Goal: Task Accomplishment & Management: Complete application form

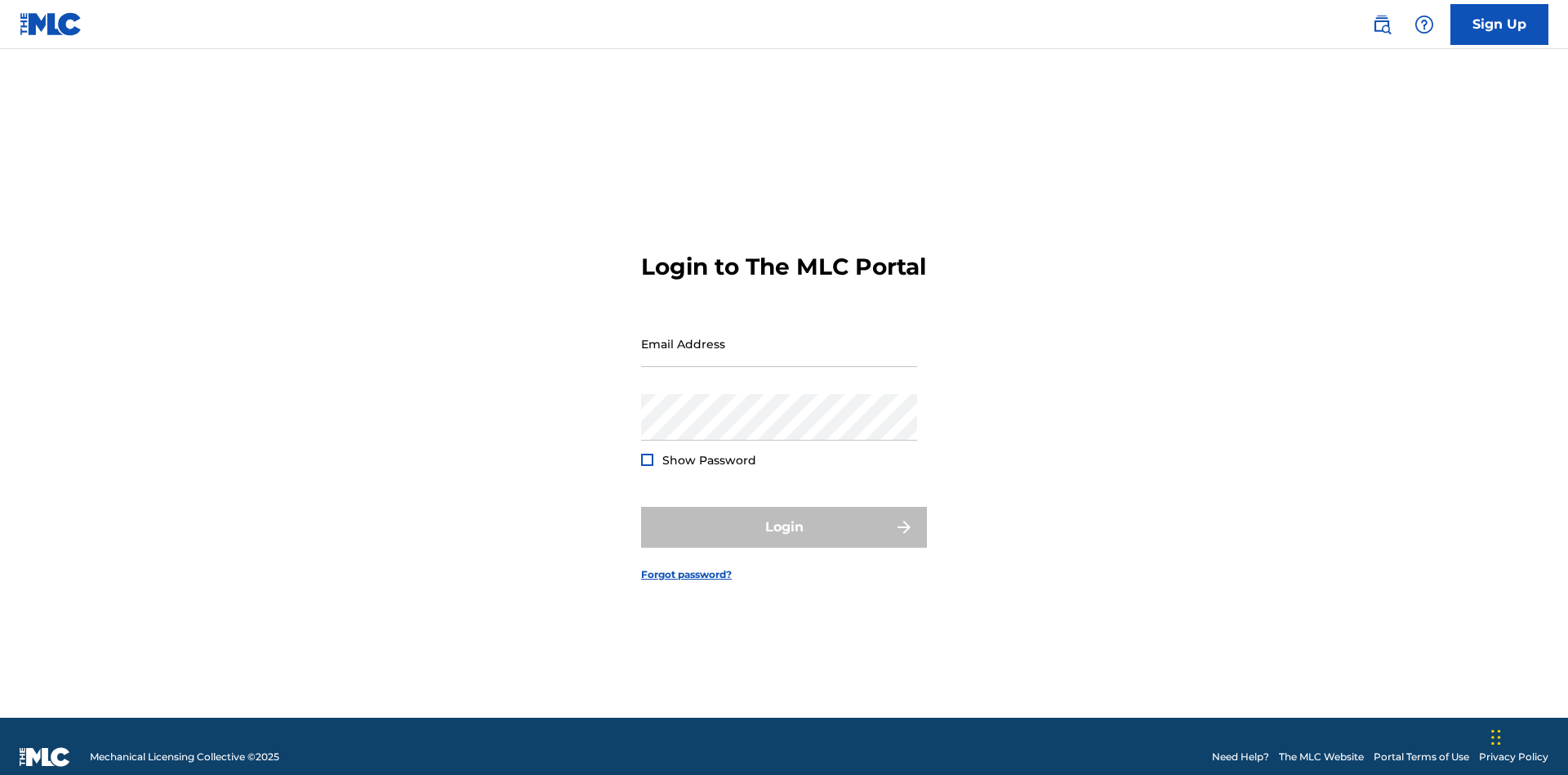
scroll to position [21, 0]
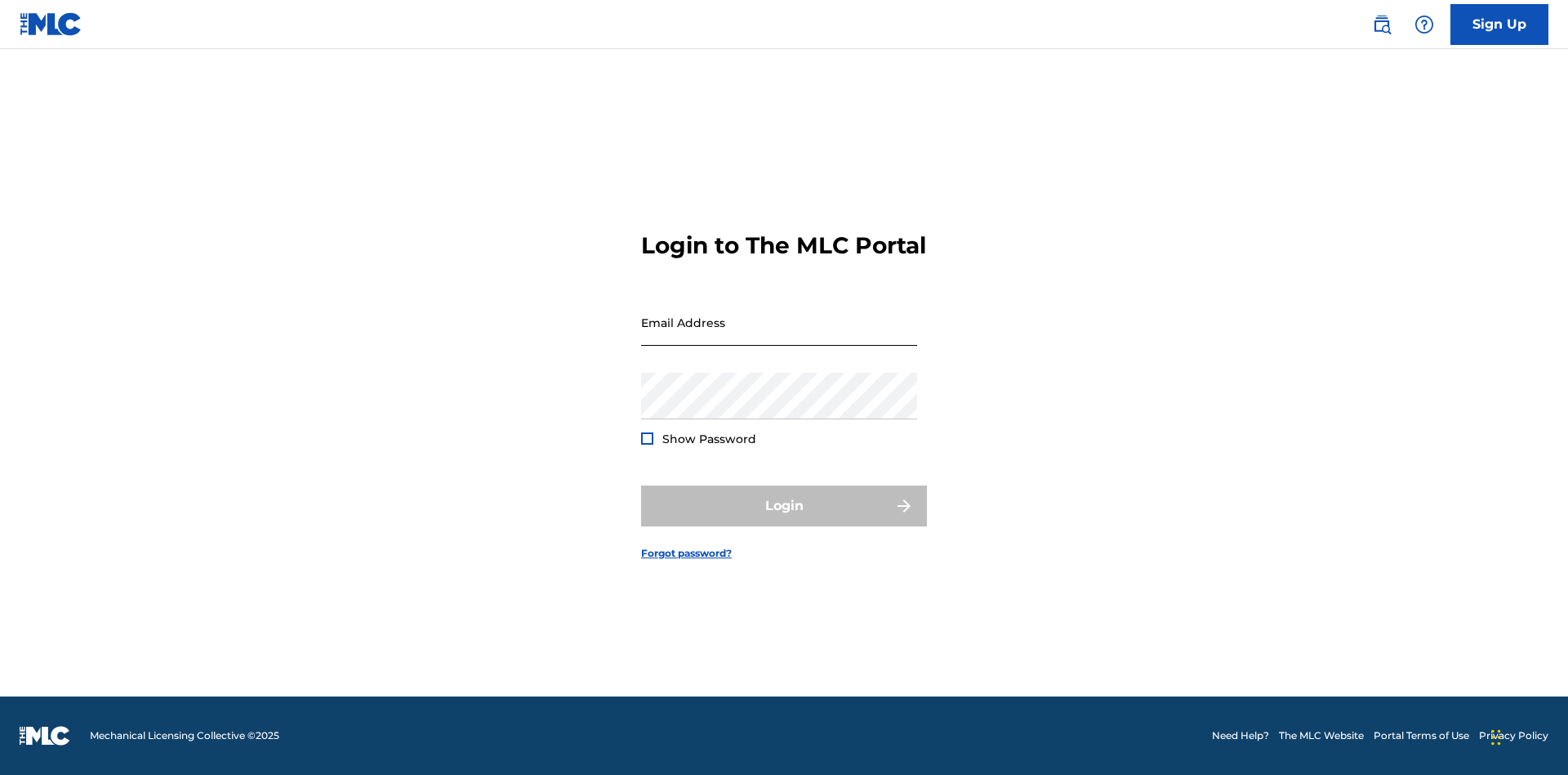
click at [780, 336] on input "Email Address" at bounding box center [779, 322] width 276 height 47
type input "[EMAIL_ADDRESS][DOMAIN_NAME]"
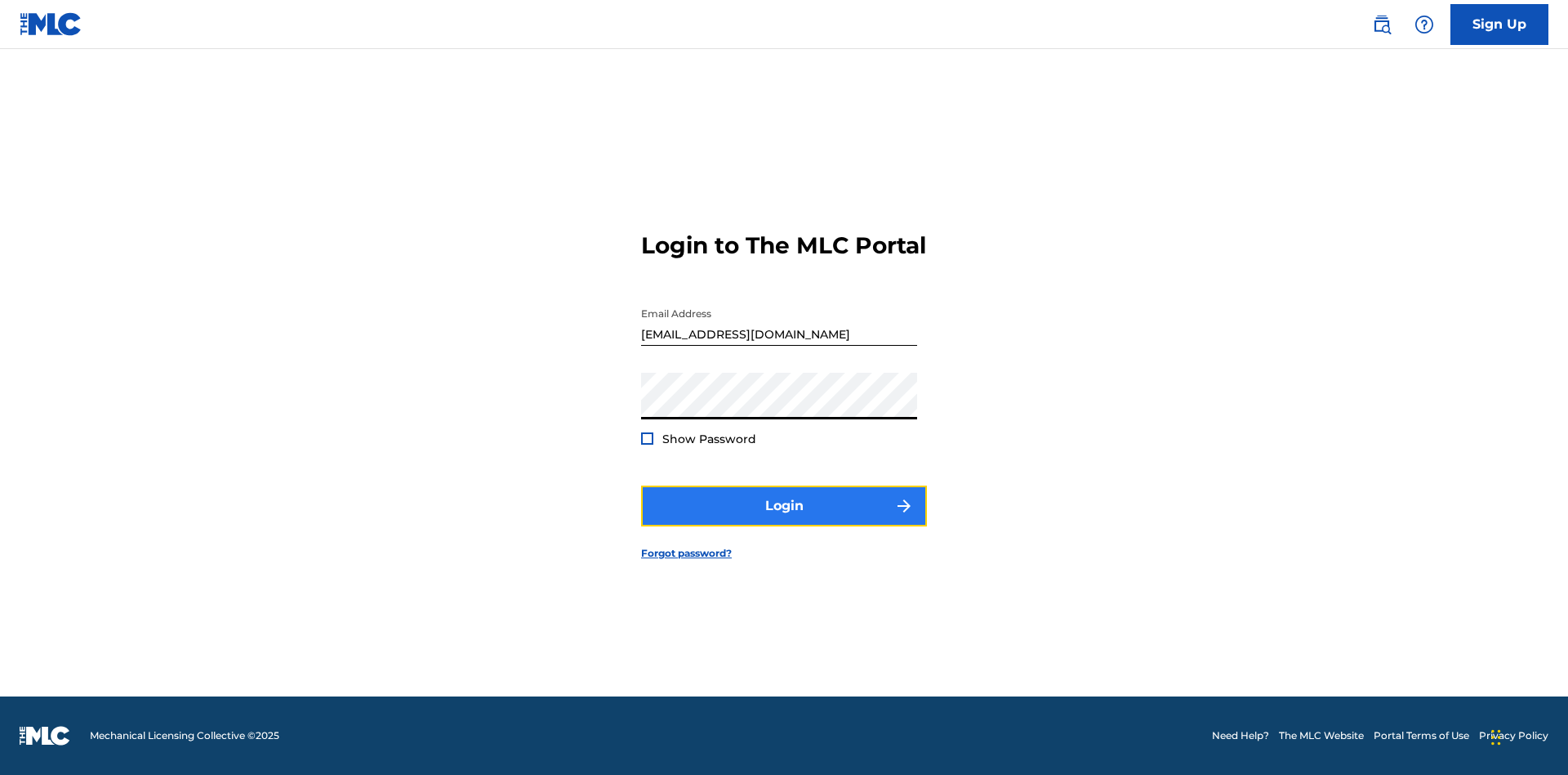
click at [784, 520] on button "Login" at bounding box center [784, 505] width 286 height 41
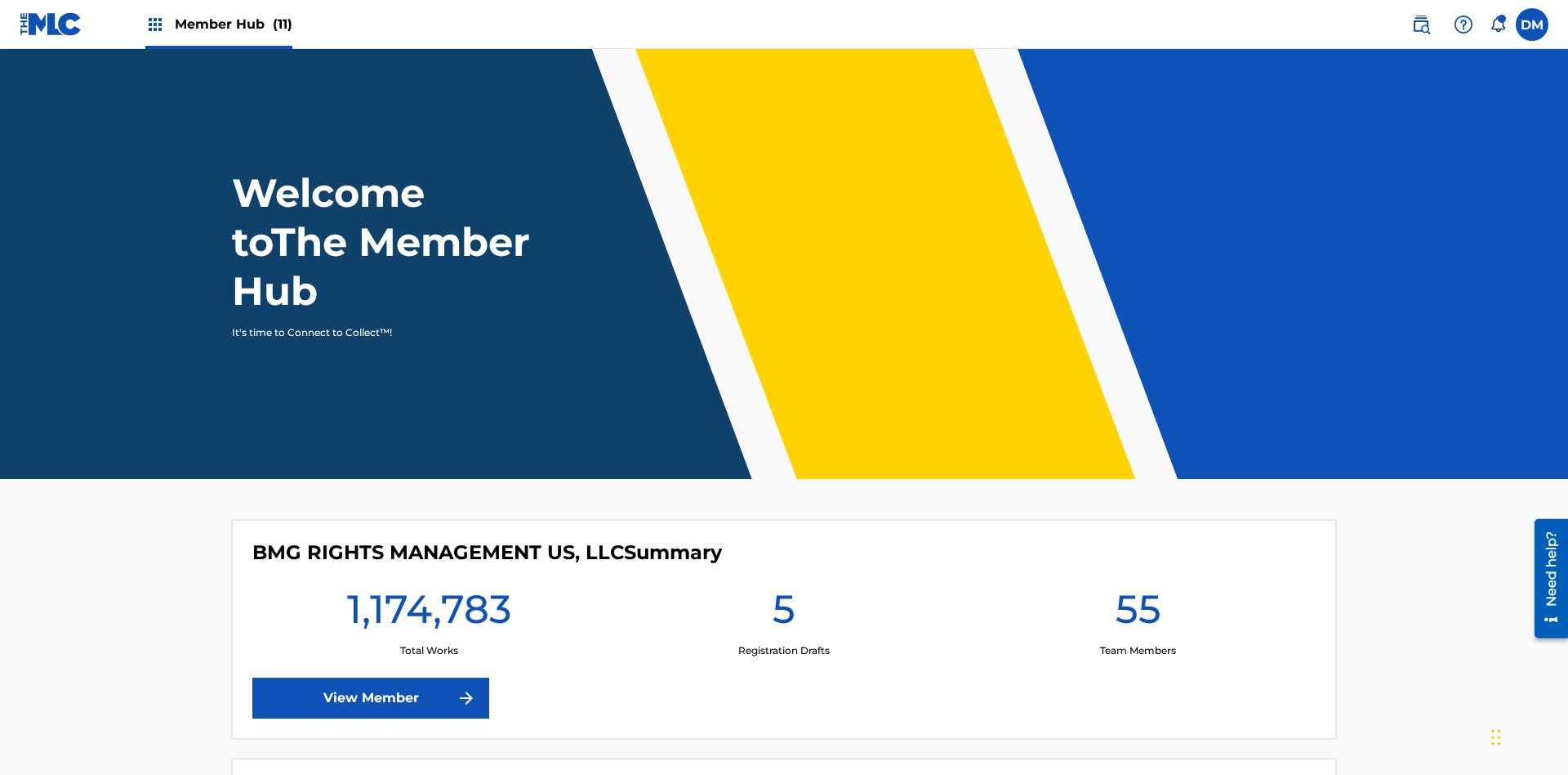
click at [233, 23] on span "Member Hub (11)" at bounding box center [233, 23] width 117 height 18
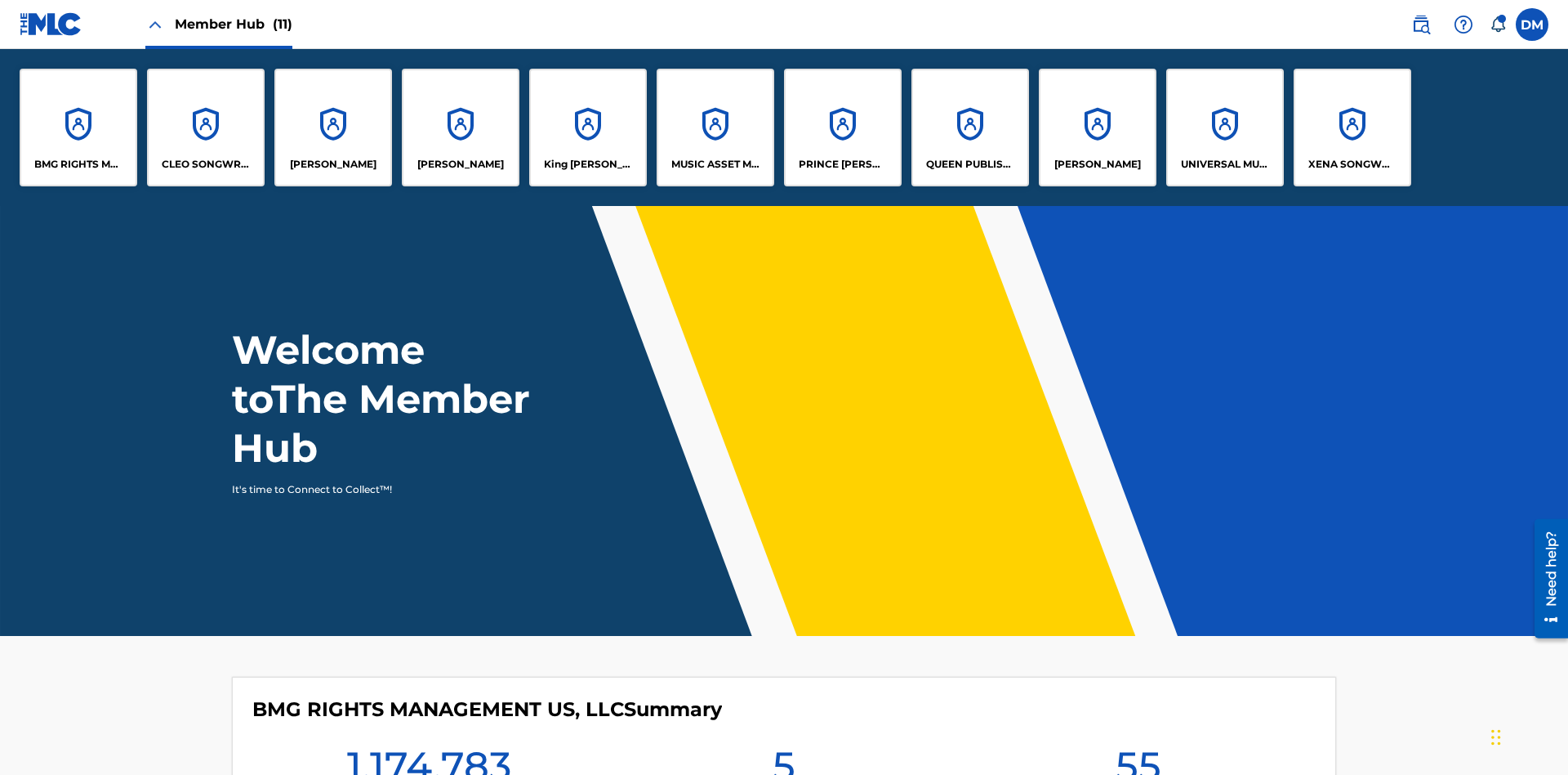
scroll to position [59, 0]
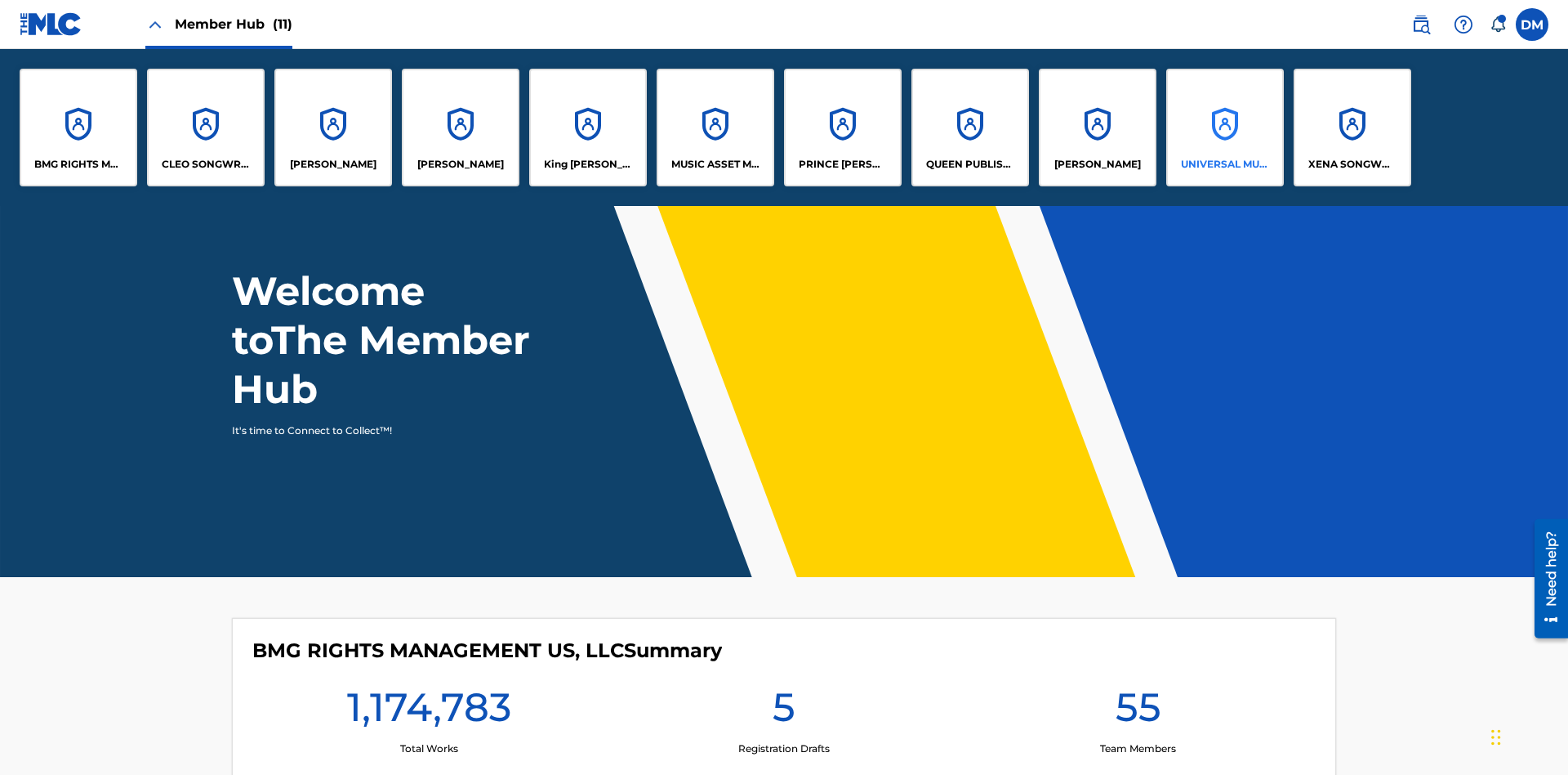
click at [1225, 164] on p "UNIVERSAL MUSIC PUB GROUP" at bounding box center [1226, 164] width 89 height 15
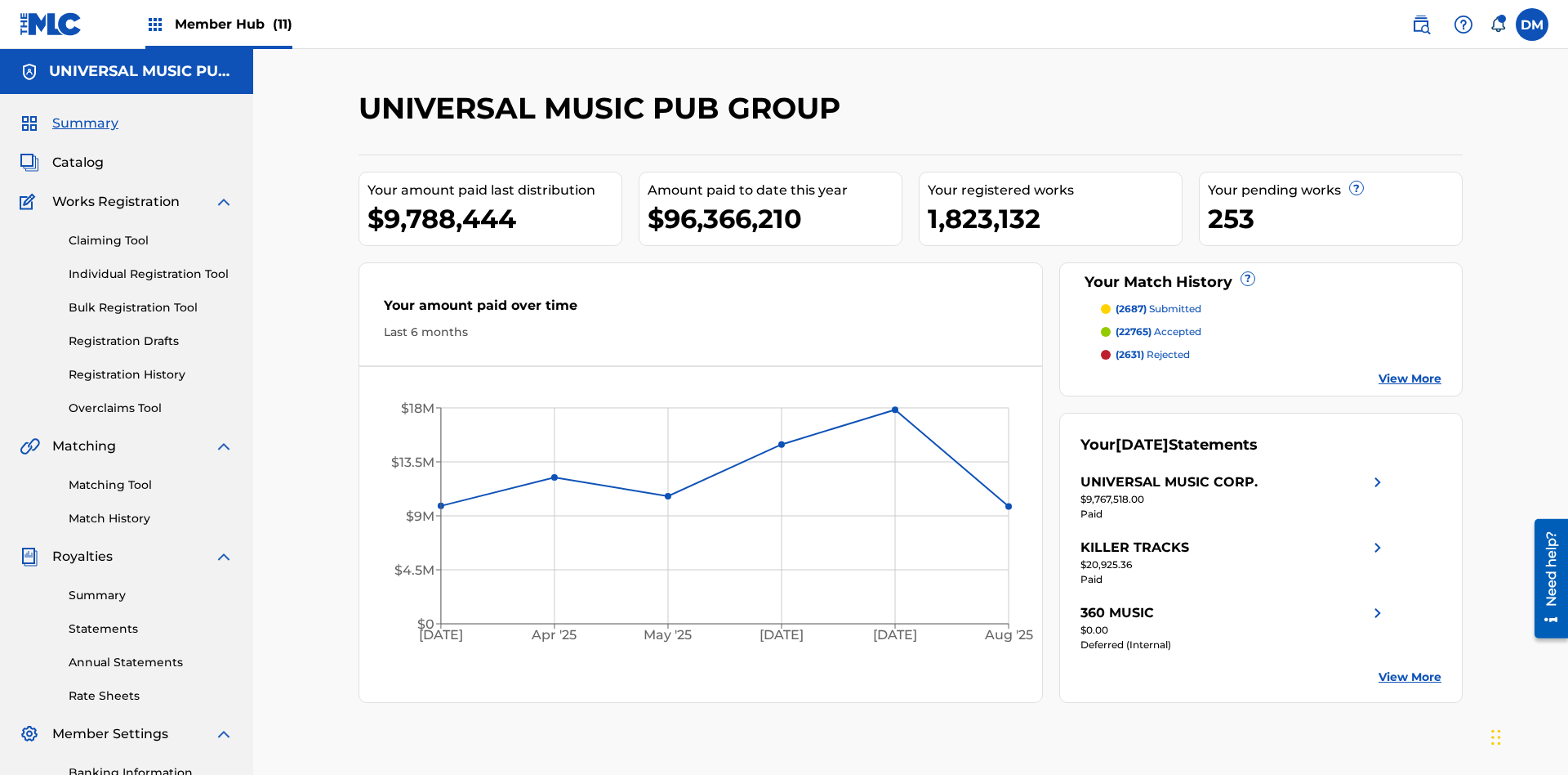
scroll to position [168, 0]
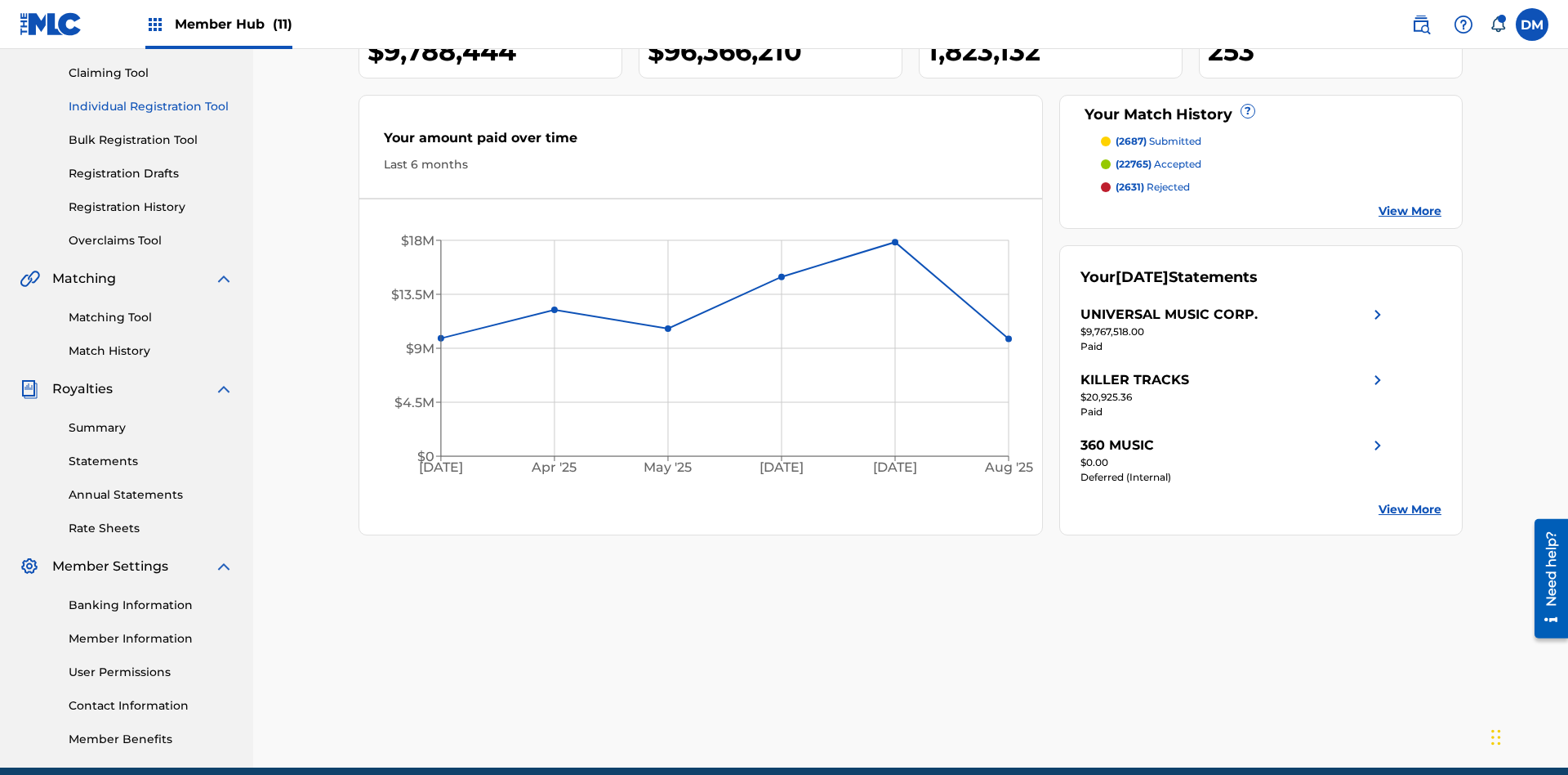
click at [151, 107] on link "Individual Registration Tool" at bounding box center [151, 107] width 165 height 17
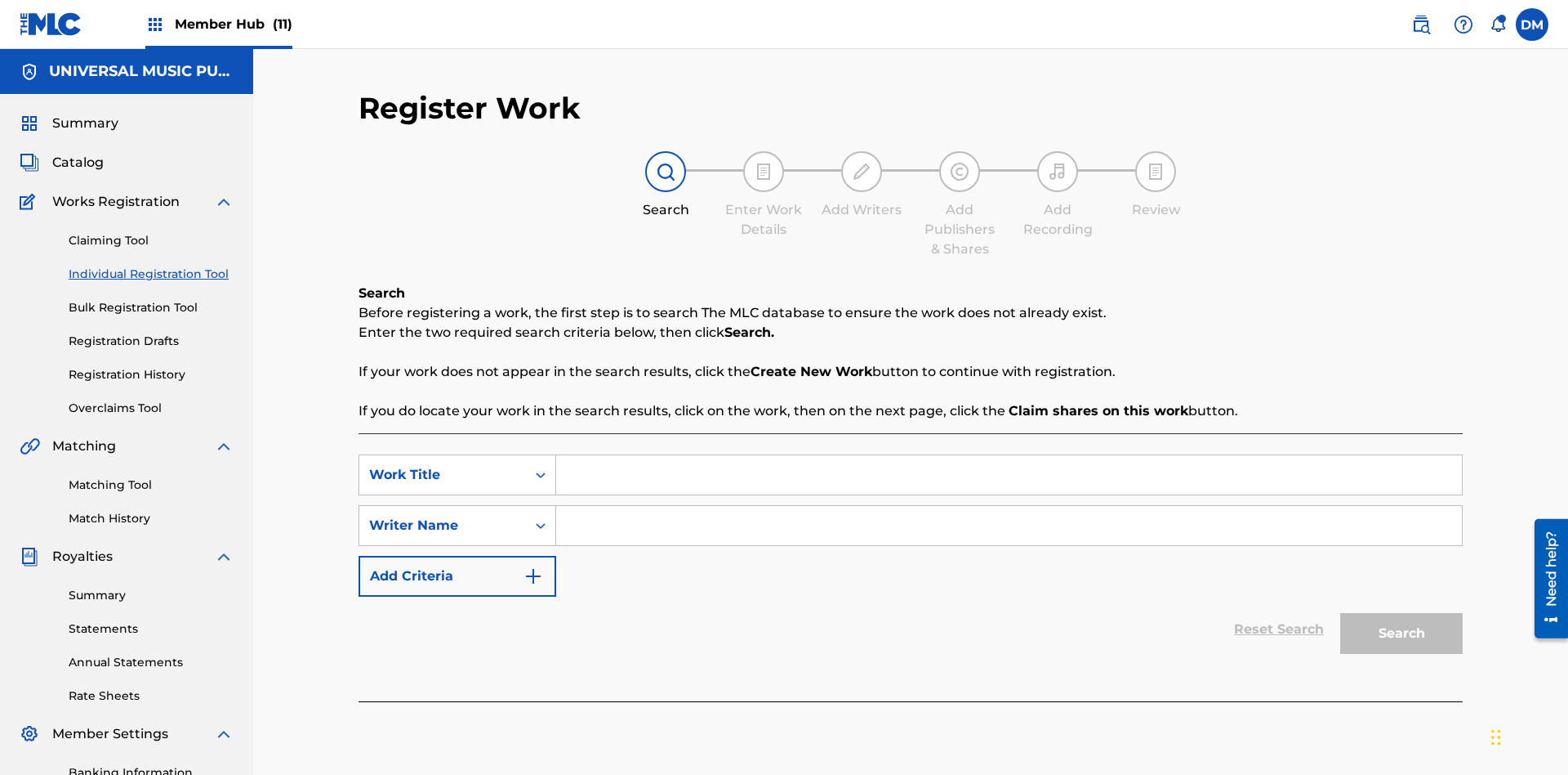
scroll to position [239, 0]
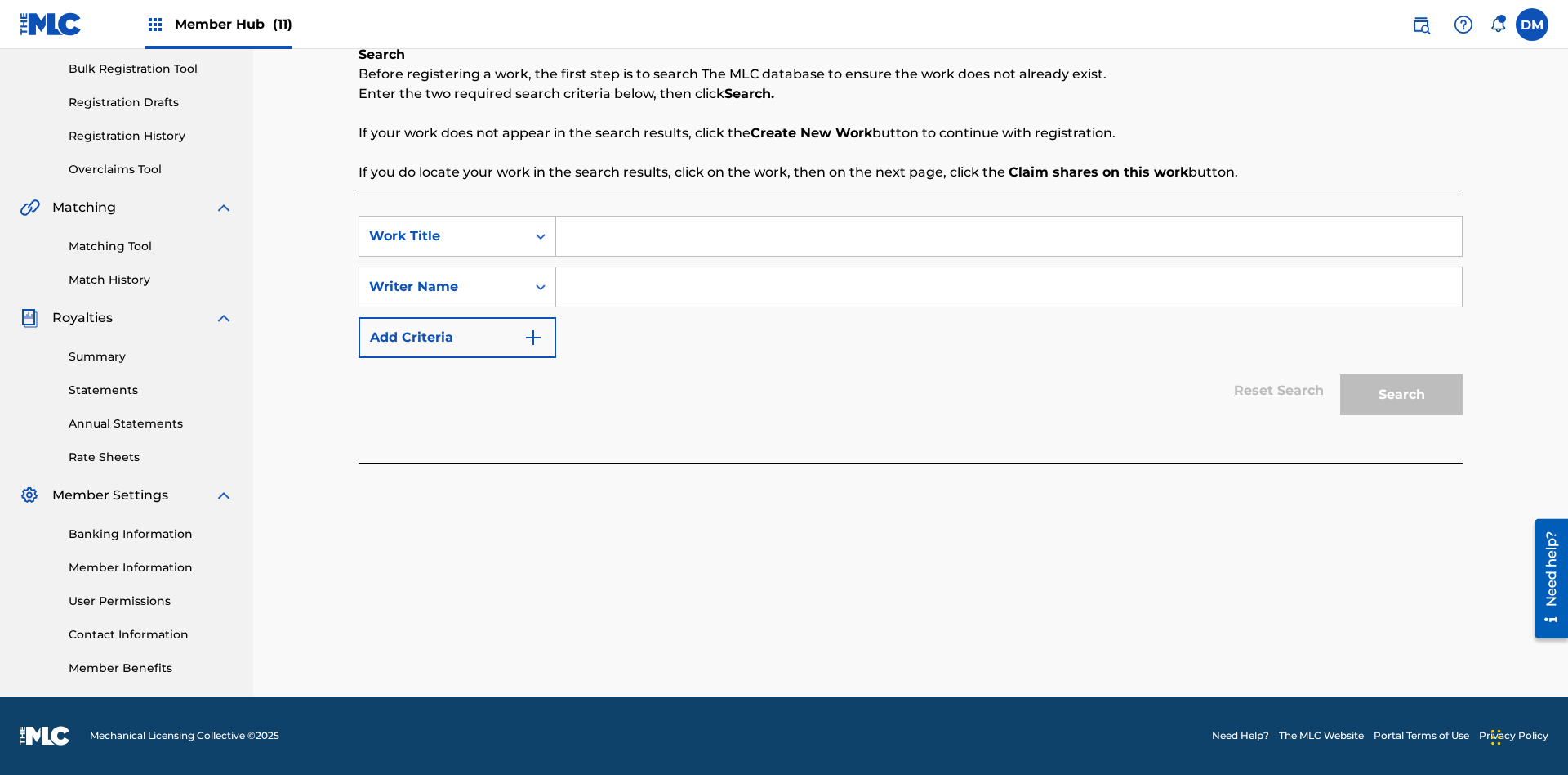
click at [1008, 236] on input "Search Form" at bounding box center [1009, 236] width 906 height 39
type input "Save At Publishers-Add Shares Page Prior To Linking Writers"
click at [1008, 287] on input "Search Form" at bounding box center [1009, 286] width 906 height 39
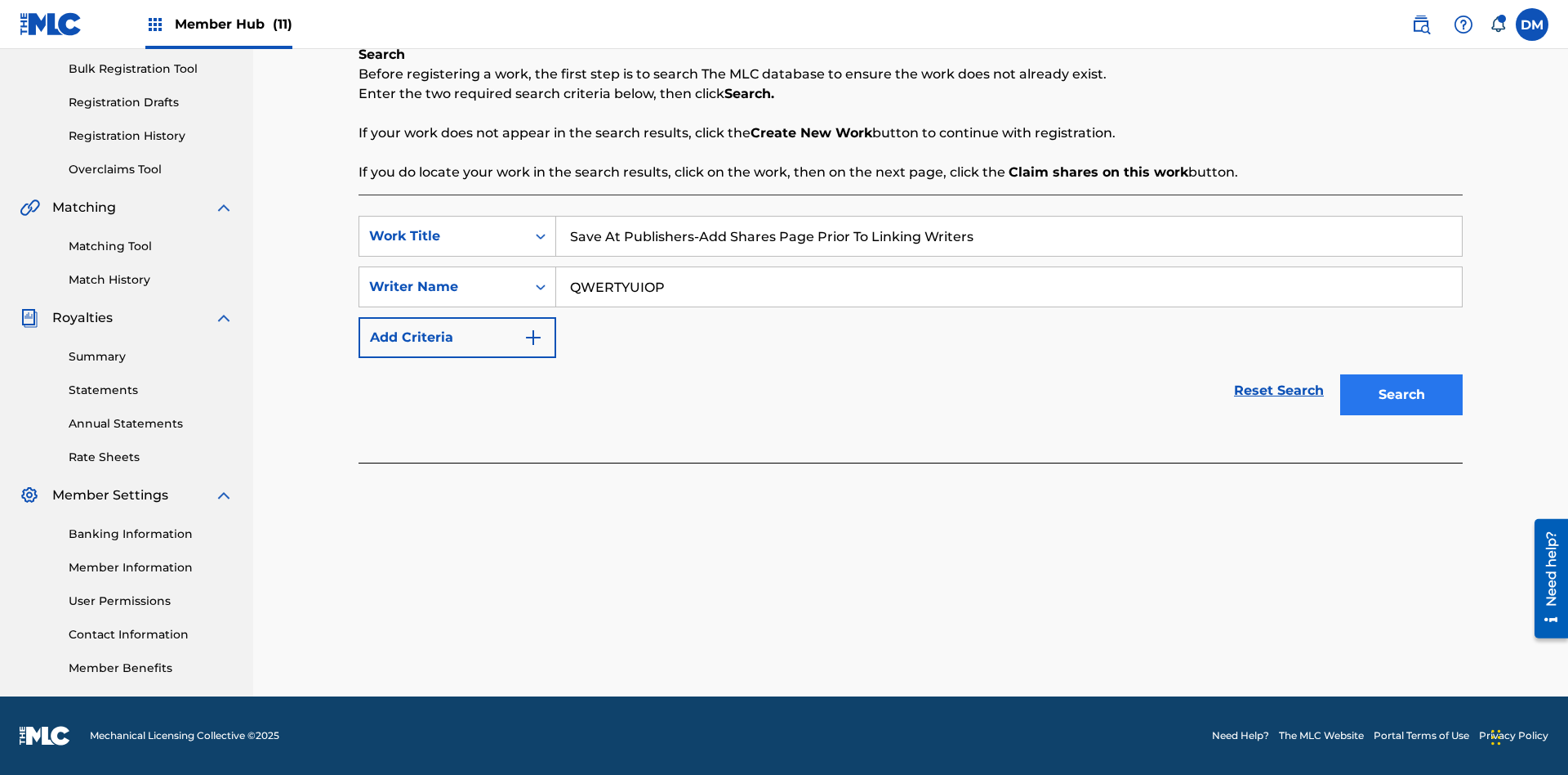
type input "QWERTYUIOP"
click at [1402, 395] on button "Search" at bounding box center [1401, 395] width 122 height 41
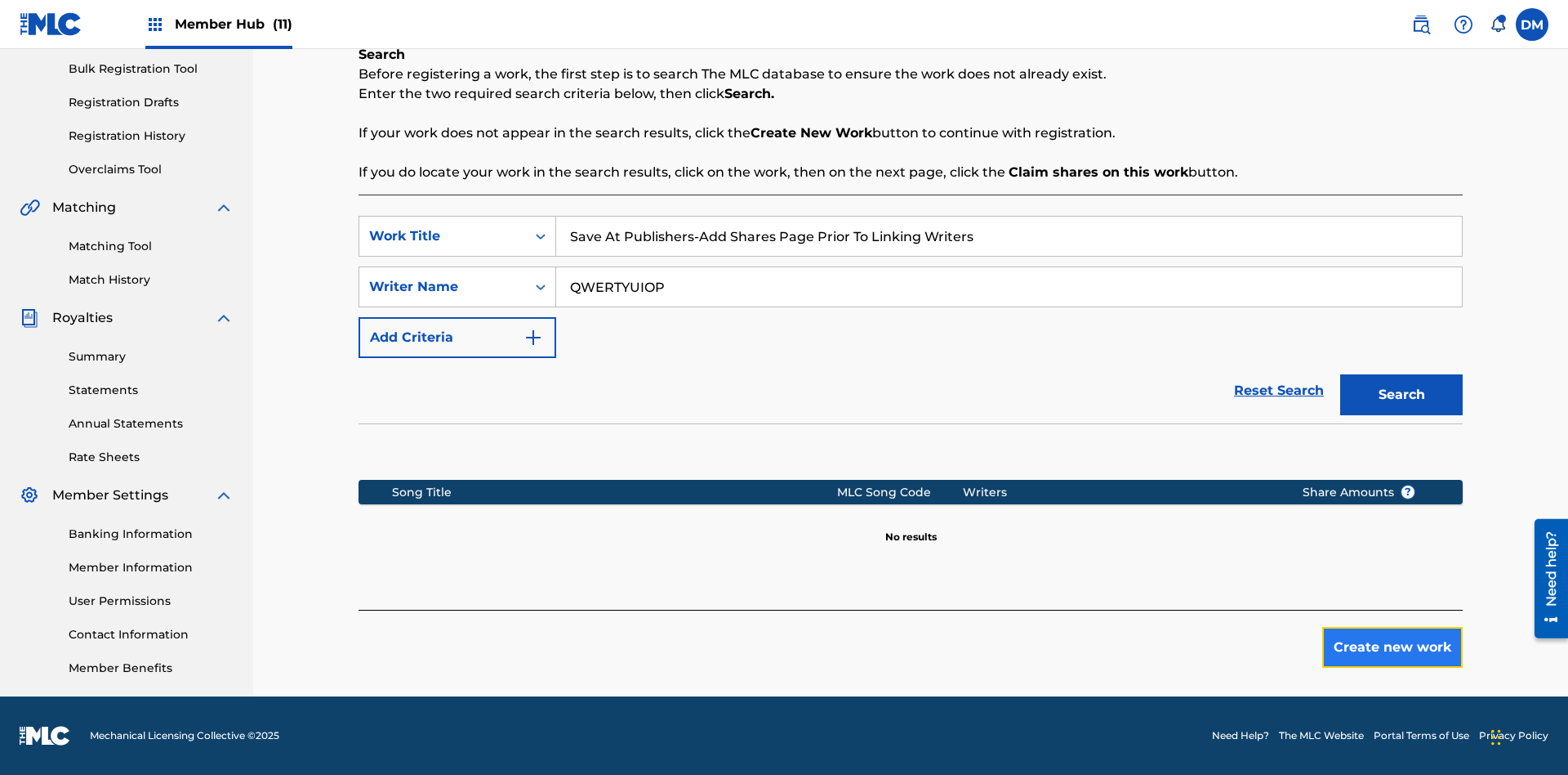
click at [1392, 647] on button "Create new work" at bounding box center [1392, 647] width 141 height 41
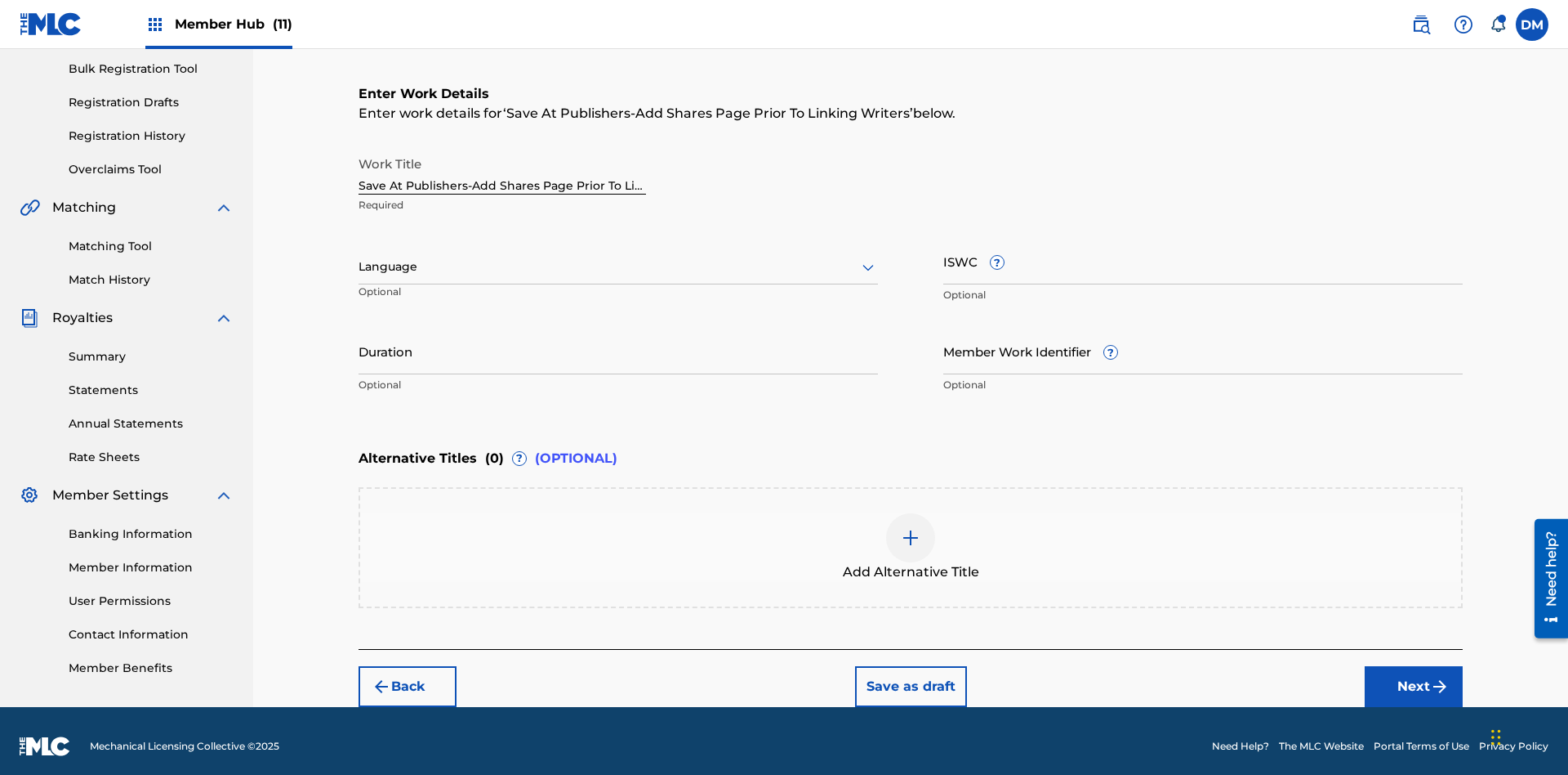
scroll to position [249, 0]
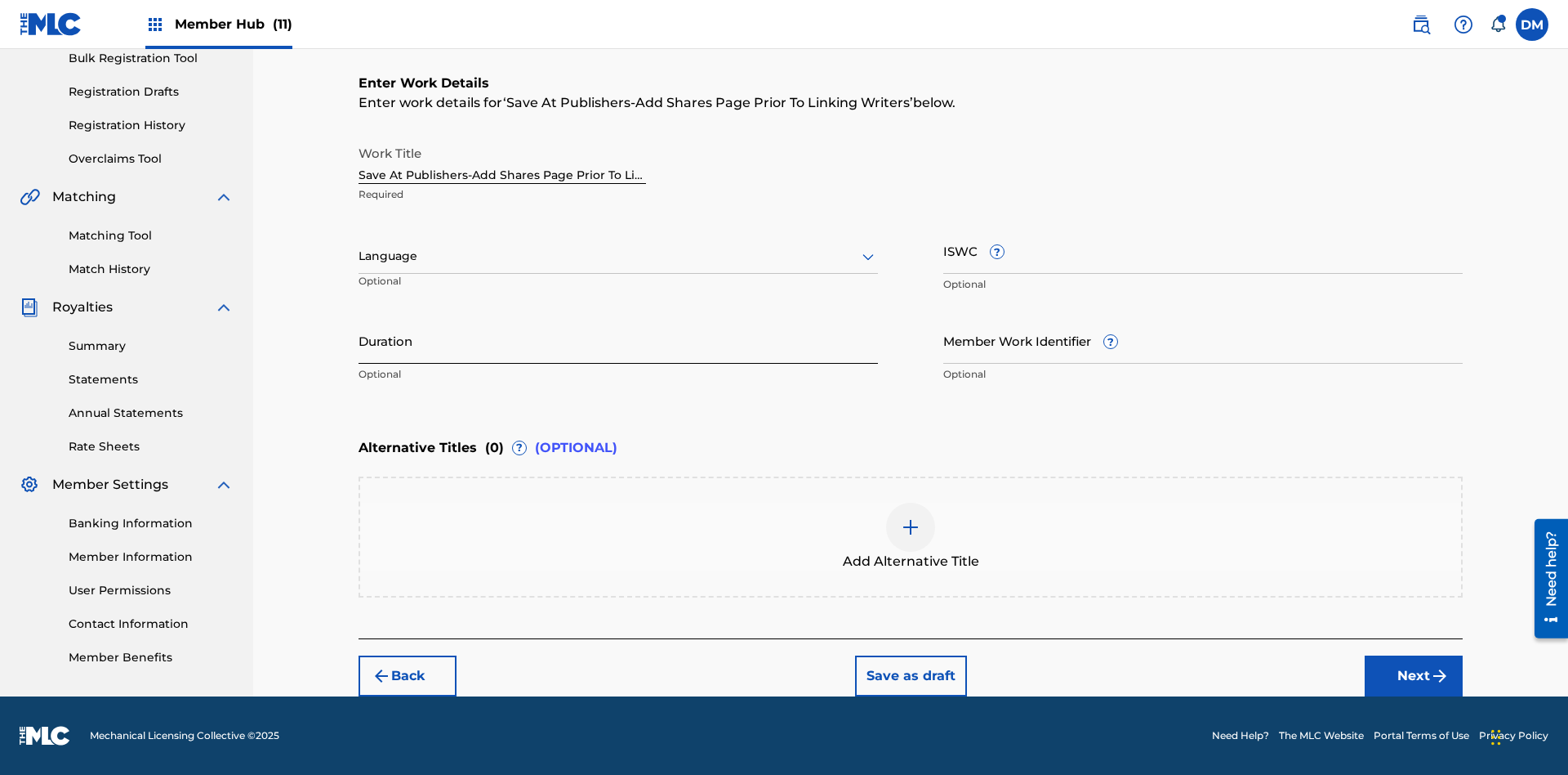
click at [619, 339] on input "Duration" at bounding box center [619, 340] width 520 height 47
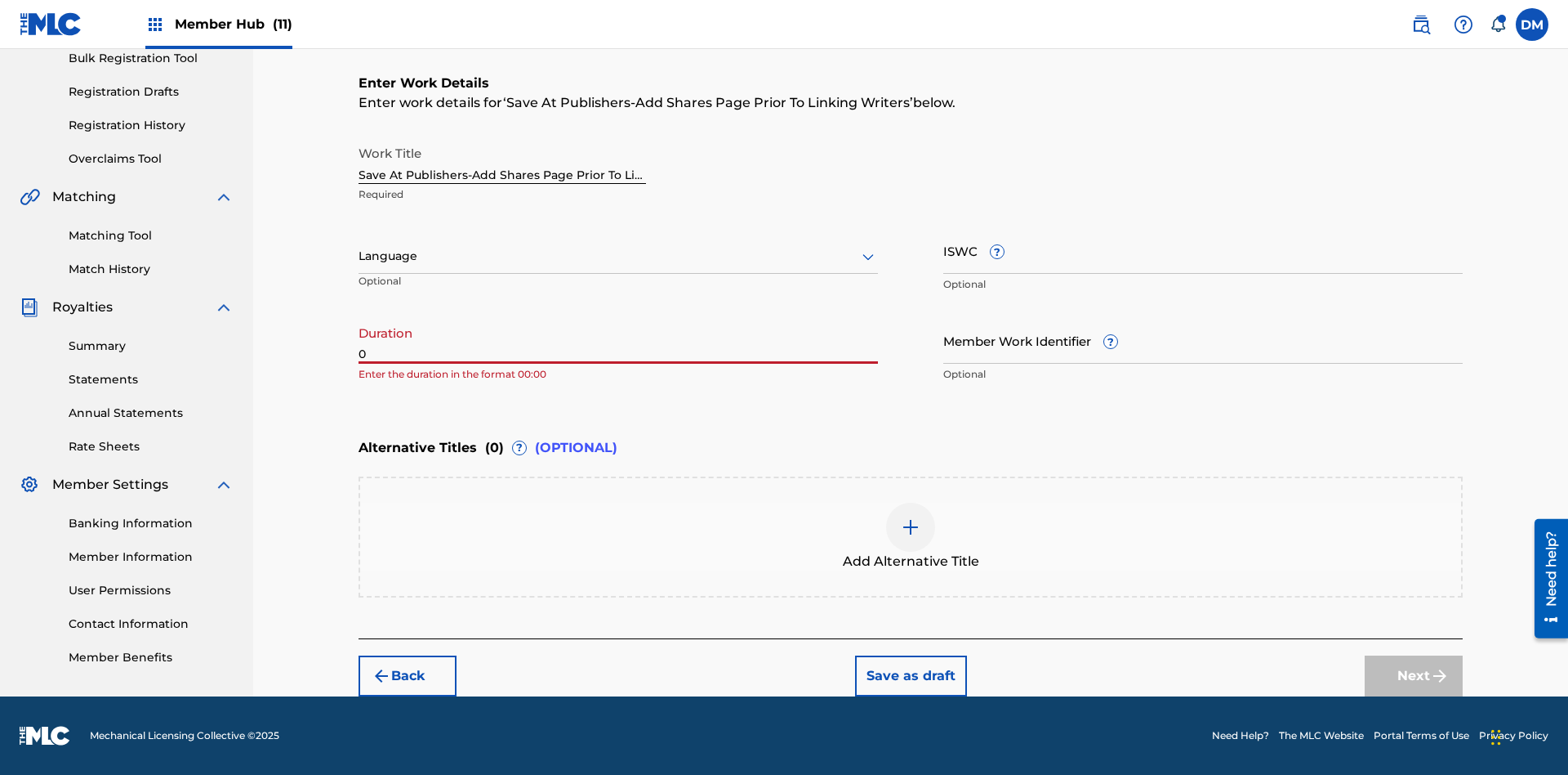
click at [619, 339] on input "0" at bounding box center [619, 340] width 520 height 47
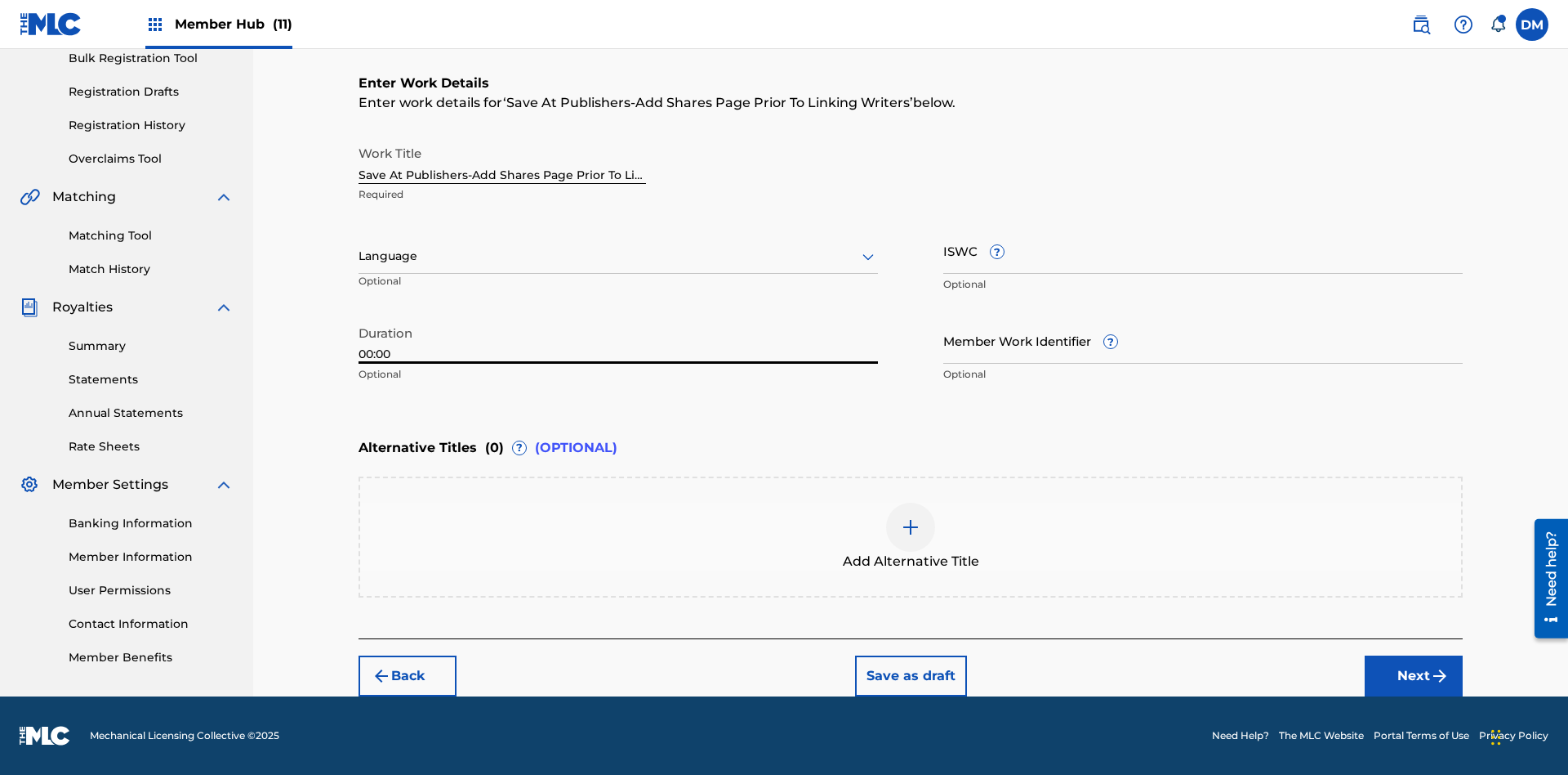
type input "00:00"
click at [868, 257] on icon at bounding box center [868, 256] width 19 height 19
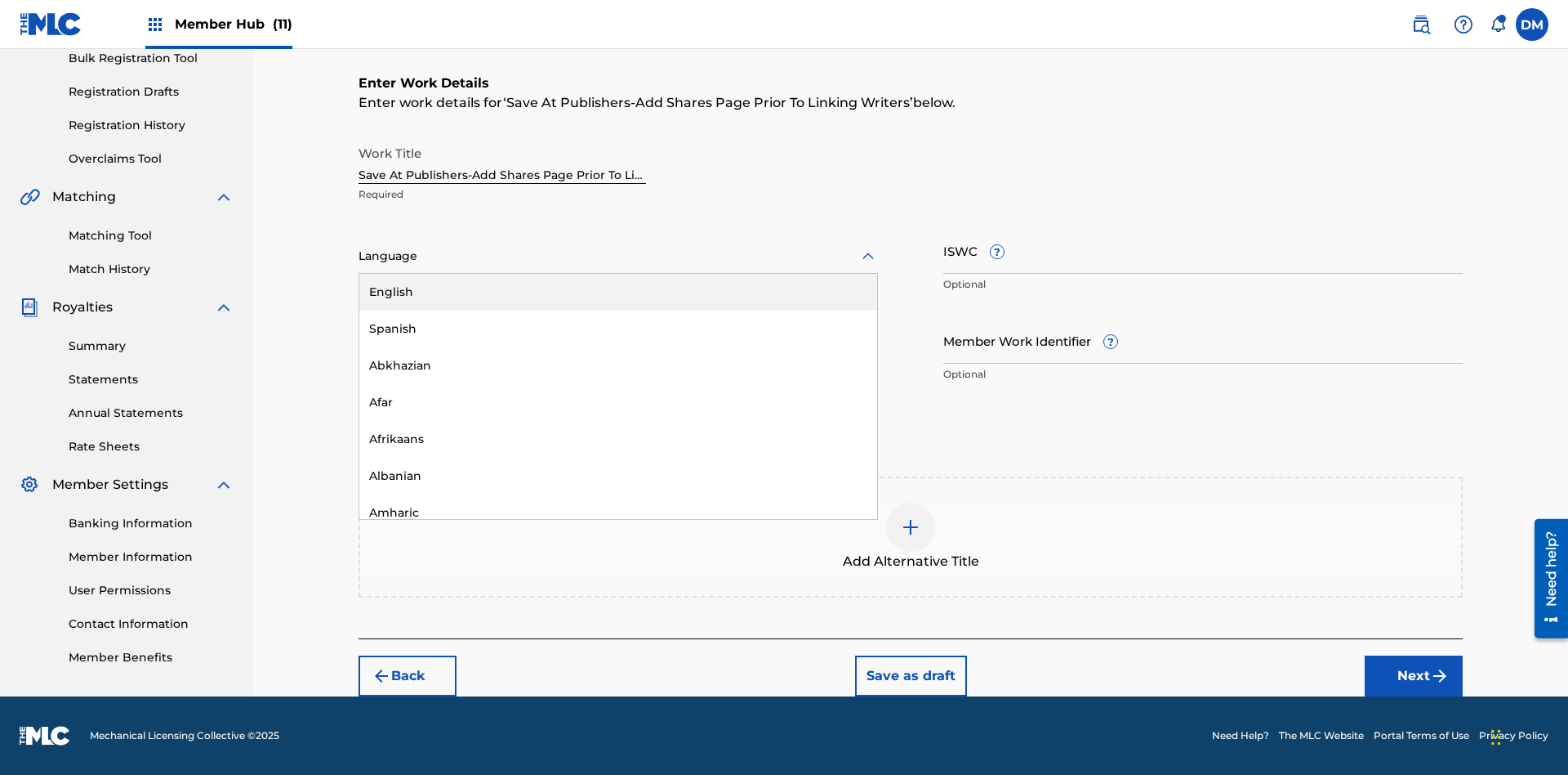
click at [619, 402] on div "Afar" at bounding box center [619, 403] width 518 height 37
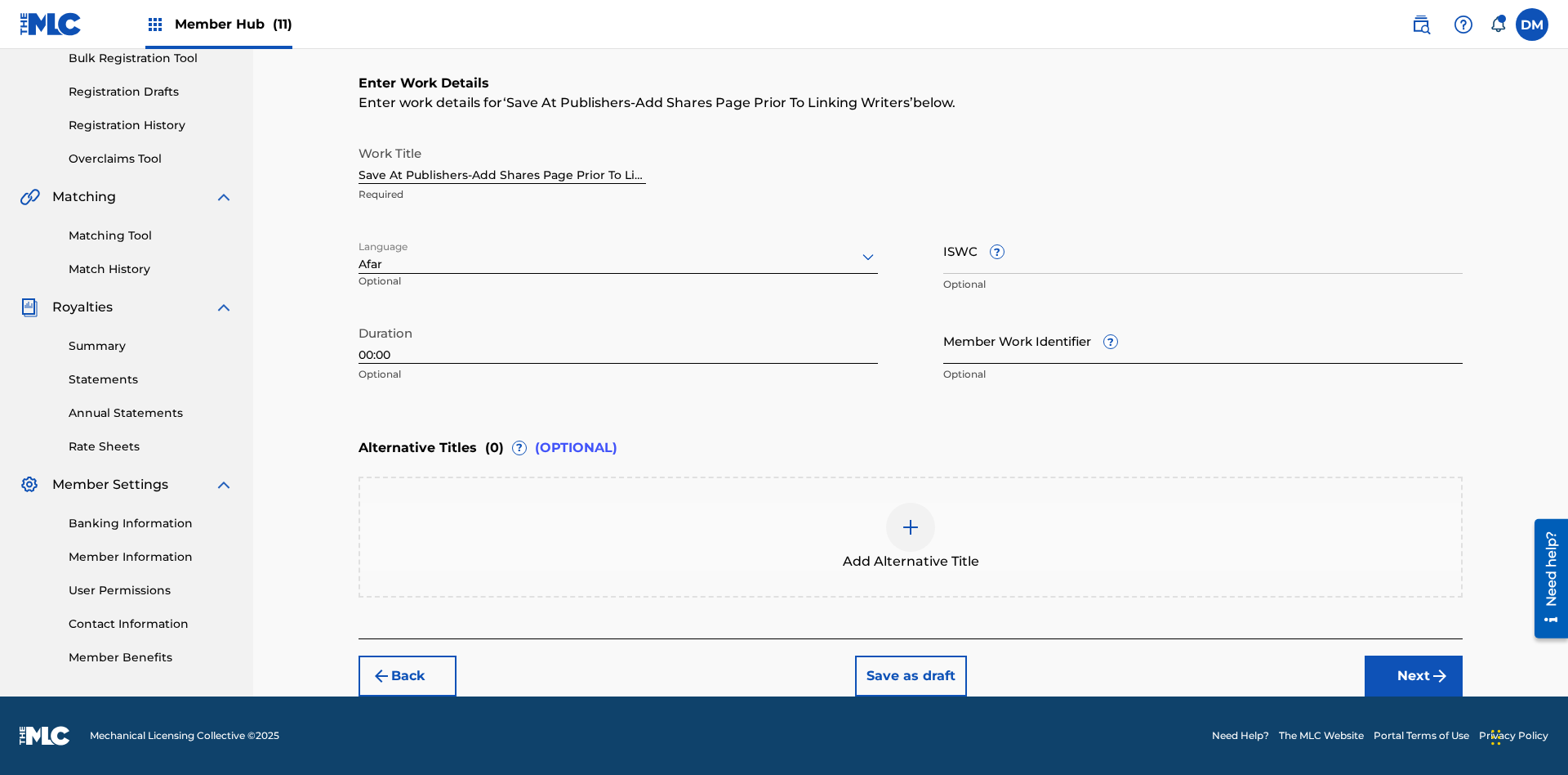
click at [1203, 339] on input "Member Work Identifier ?" at bounding box center [1203, 340] width 520 height 47
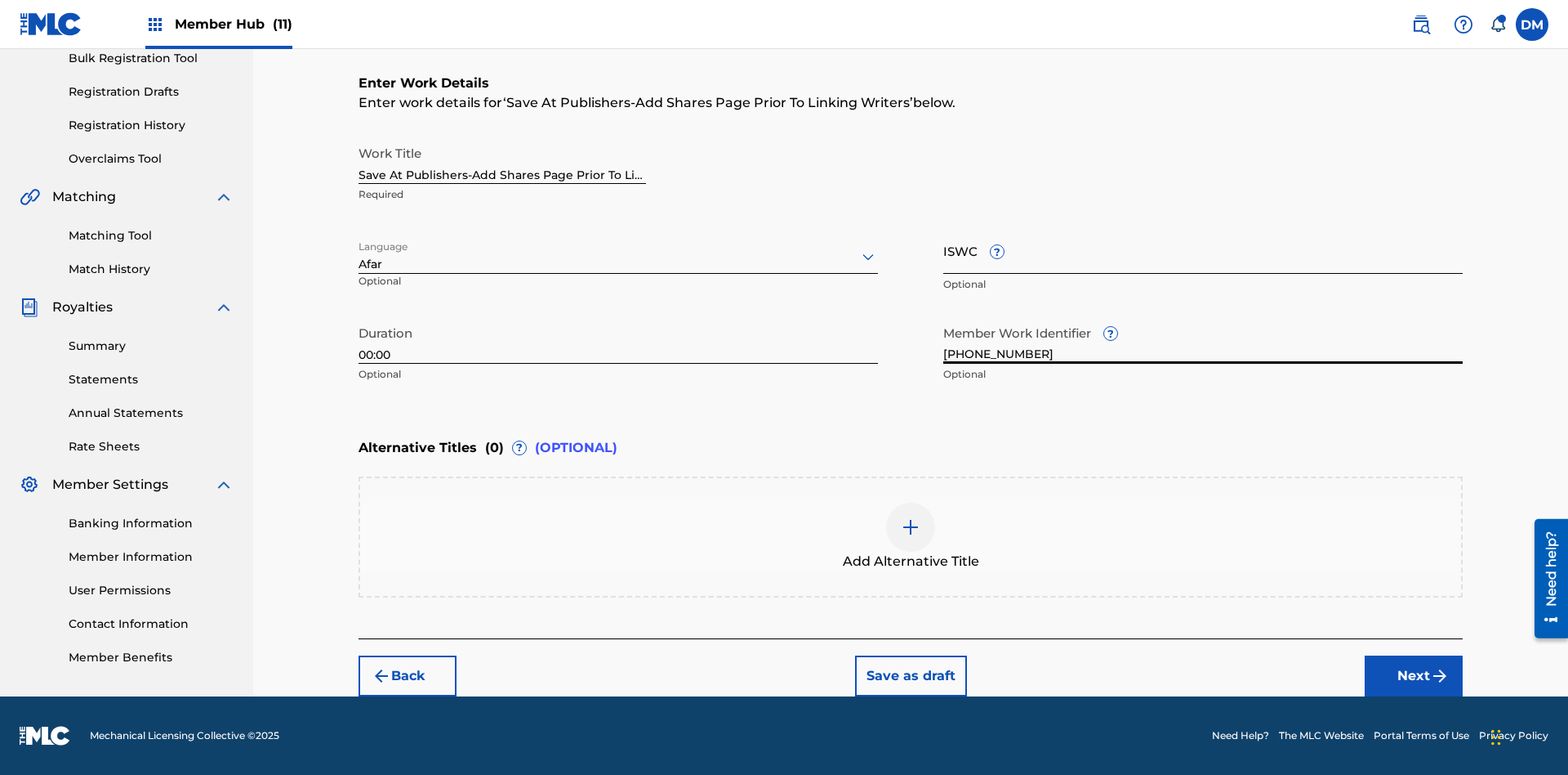
type input "[PHONE_NUMBER]"
click at [1203, 250] on input "ISWC ?" at bounding box center [1203, 250] width 520 height 47
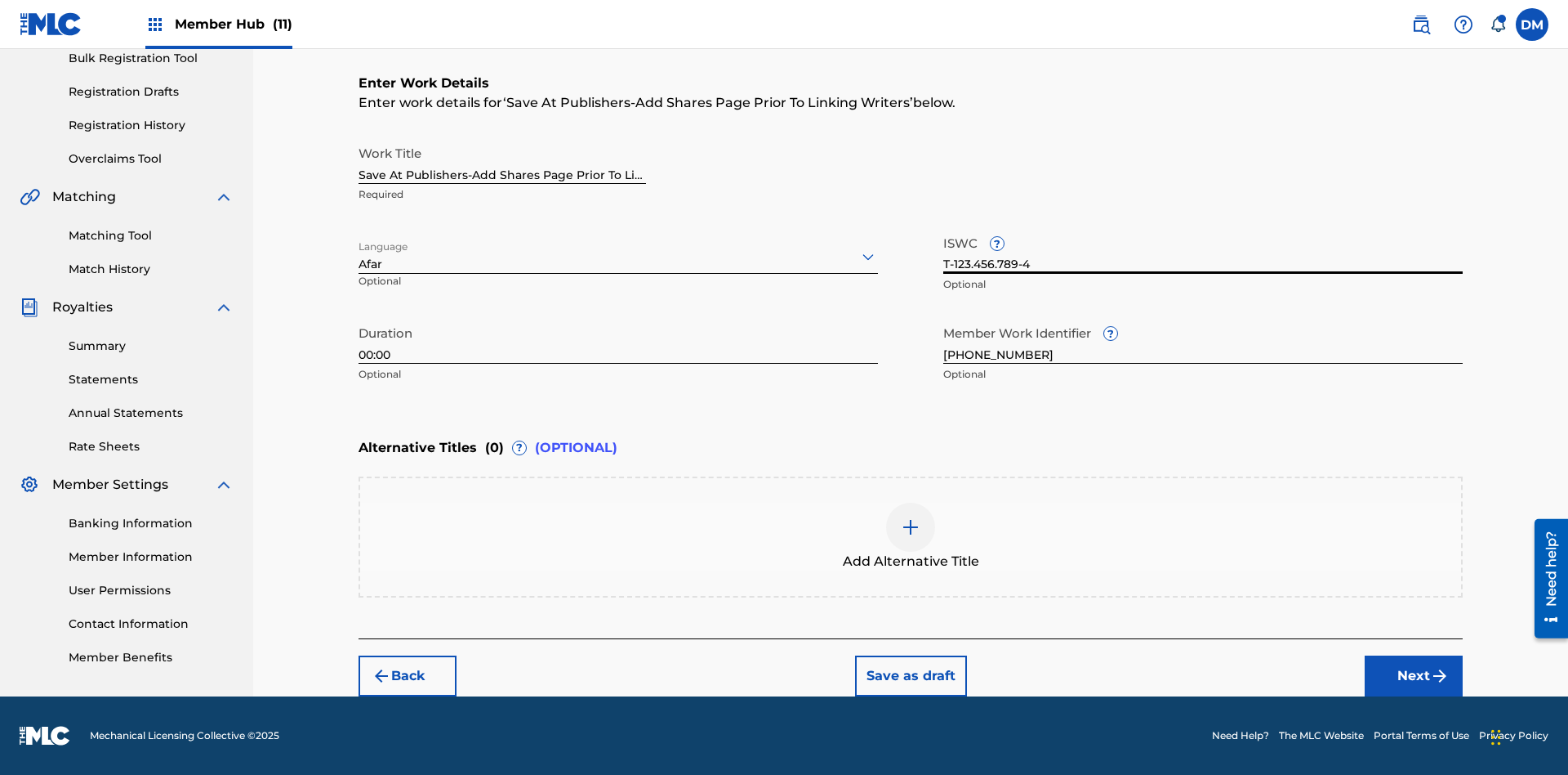
scroll to position [0, 0]
type input "T-123.456.789-4"
click at [911, 536] on img at bounding box center [911, 527] width 19 height 19
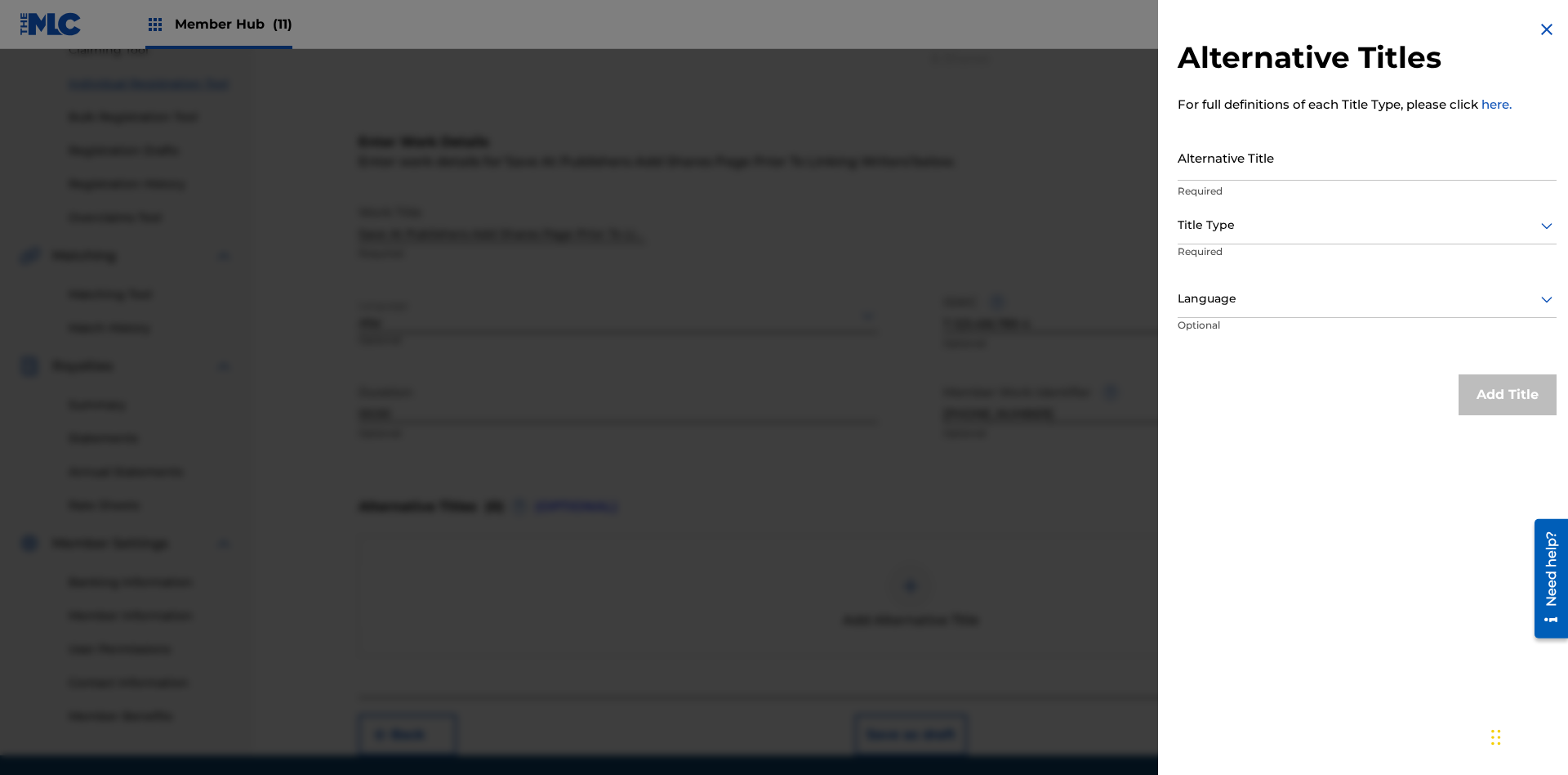
scroll to position [226, 0]
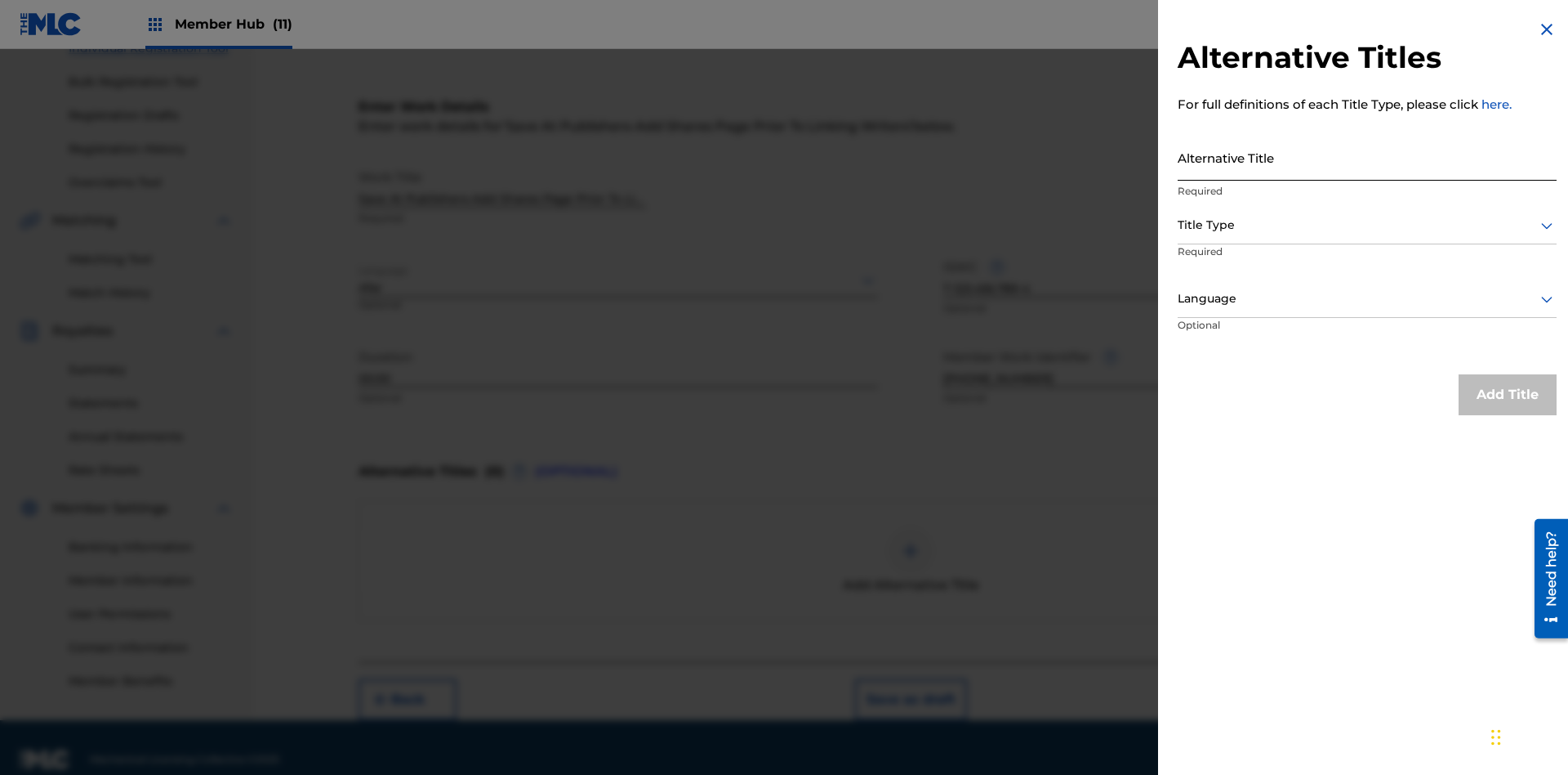
click at [1367, 157] on input "Alternative Title" at bounding box center [1367, 157] width 379 height 47
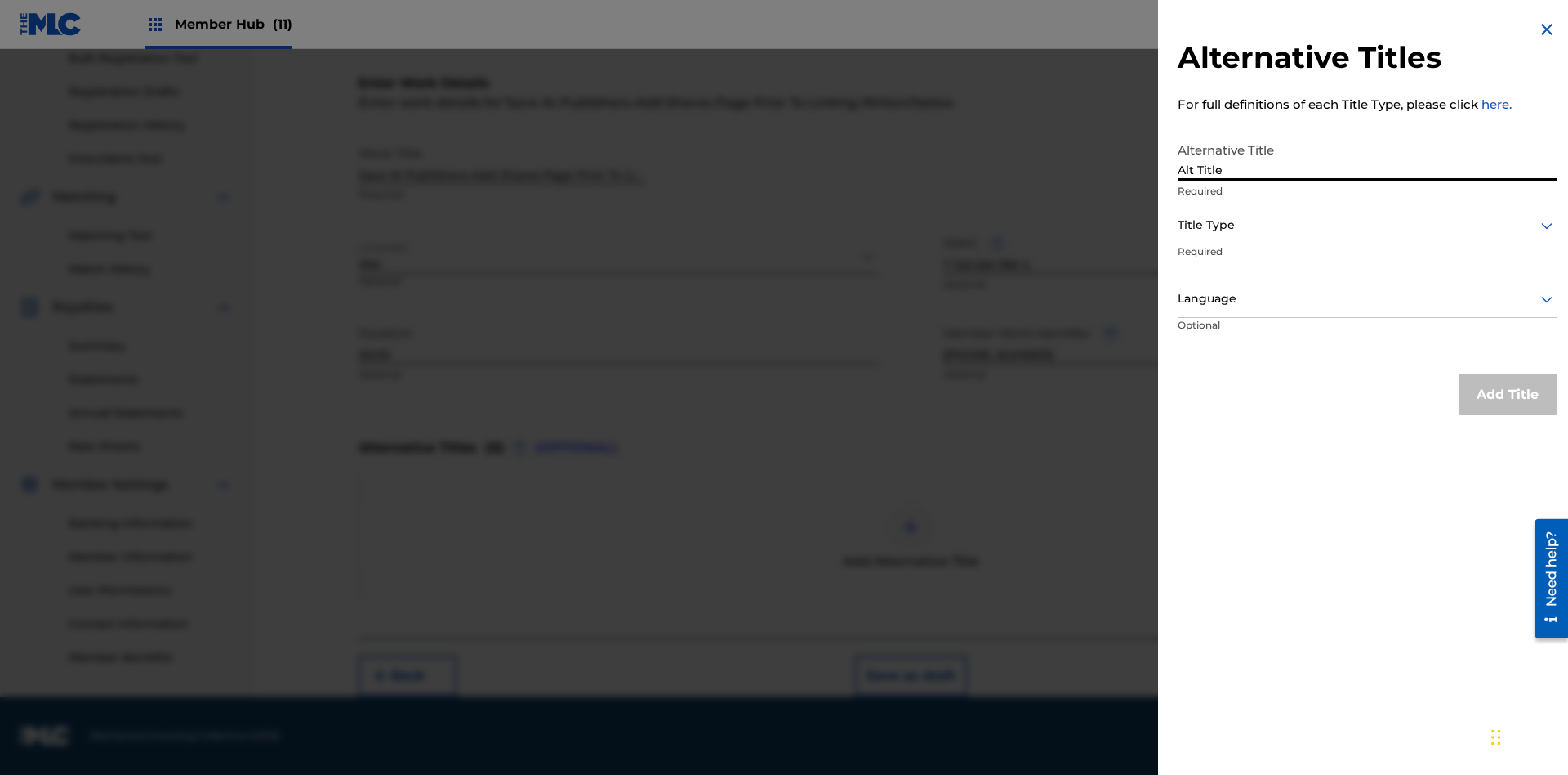
type input "Alt Title"
click at [1367, 225] on div at bounding box center [1367, 225] width 379 height 20
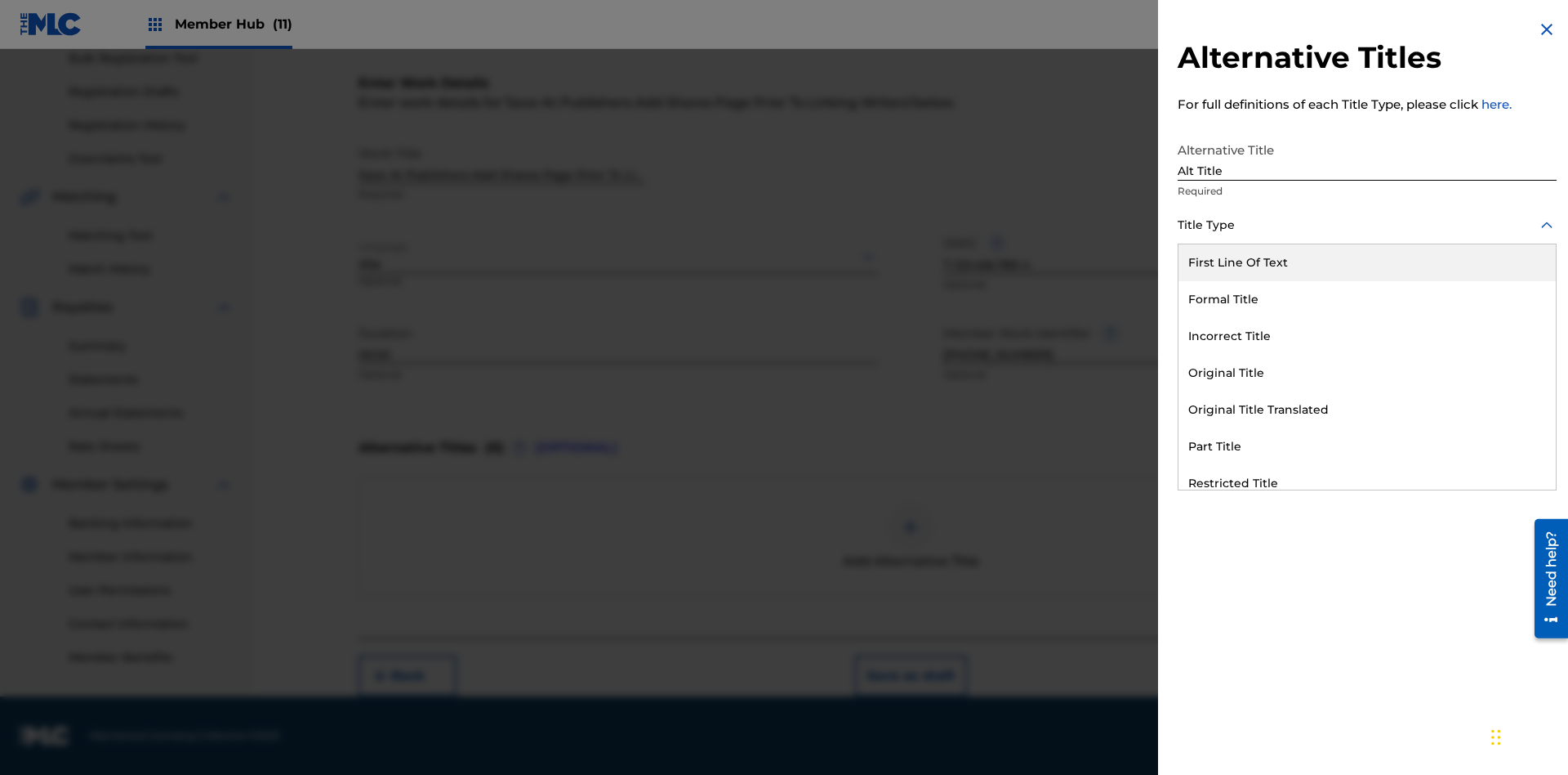
click at [1367, 372] on div "Original Title" at bounding box center [1367, 373] width 377 height 37
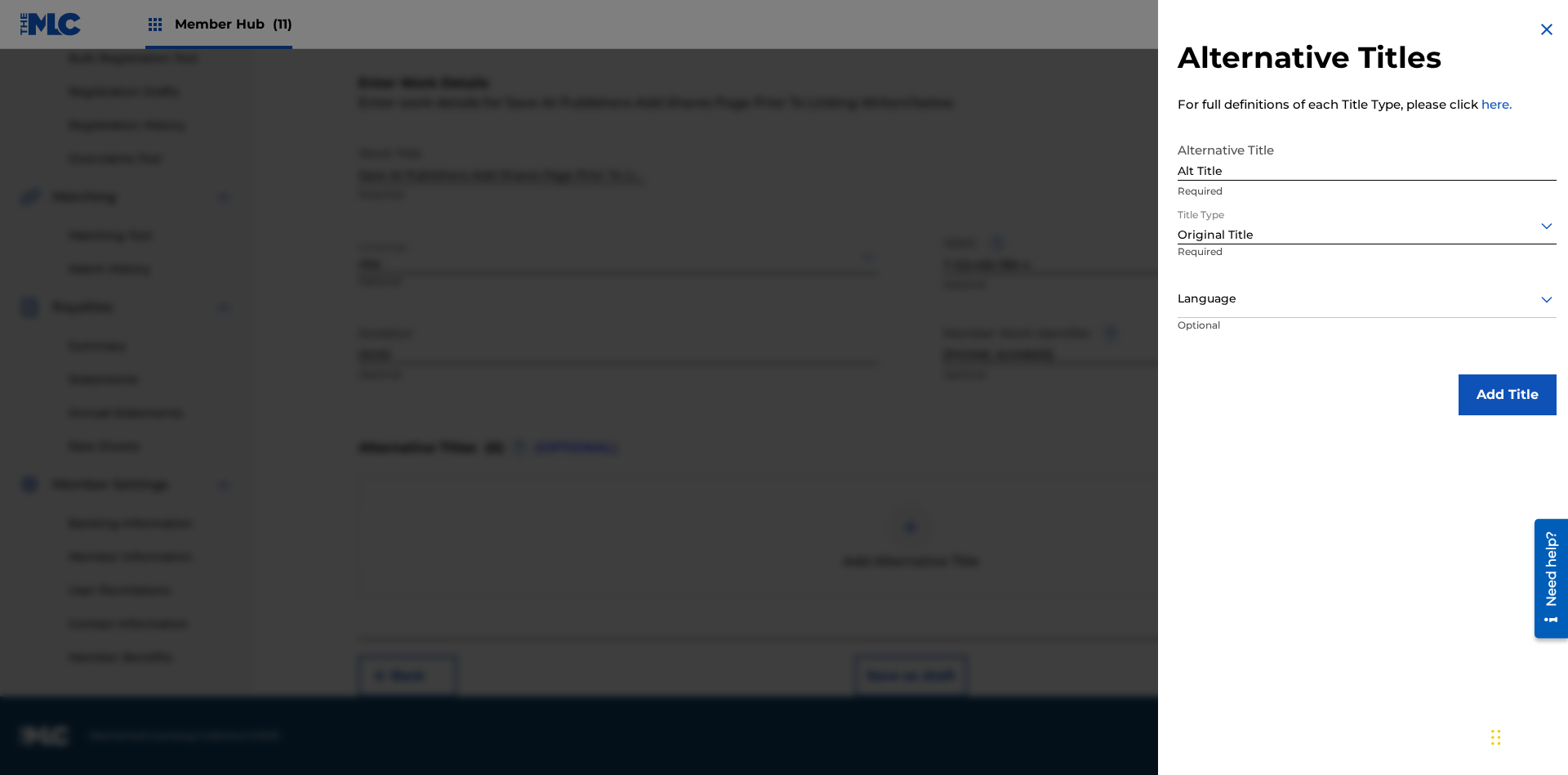
click at [1367, 298] on div at bounding box center [1367, 298] width 379 height 20
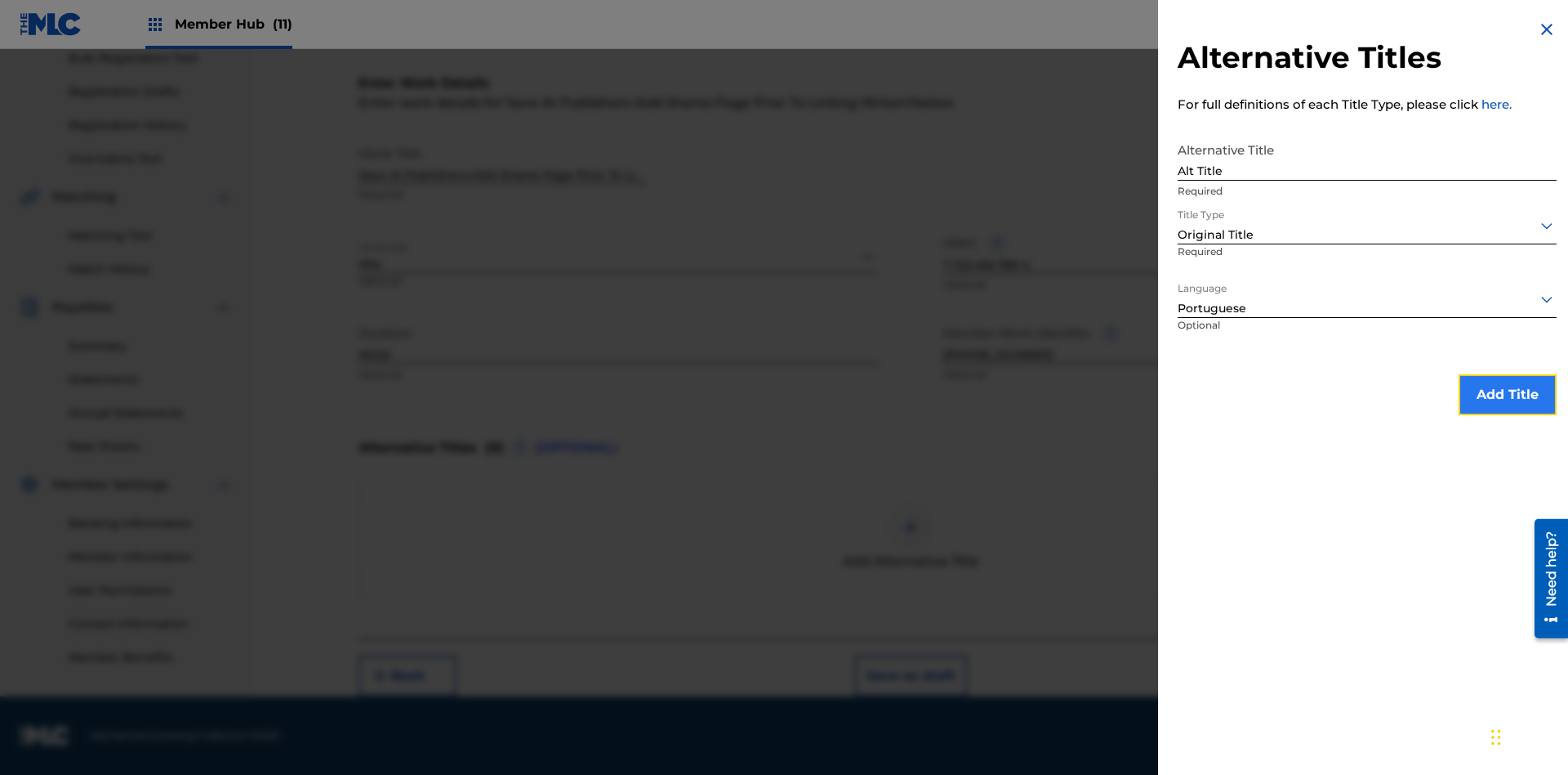
click at [1508, 394] on button "Add Title" at bounding box center [1508, 395] width 98 height 41
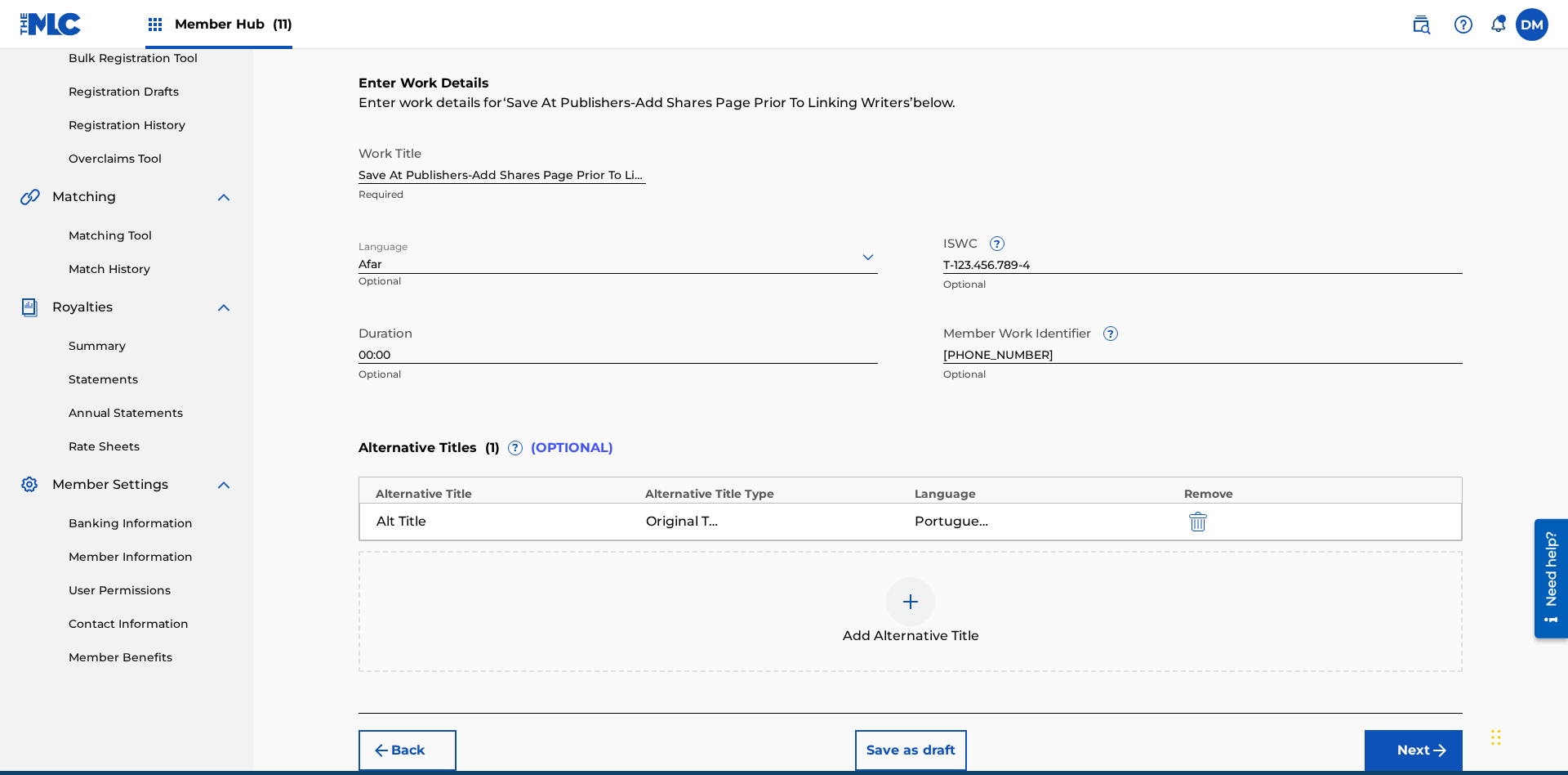
scroll to position [324, 0]
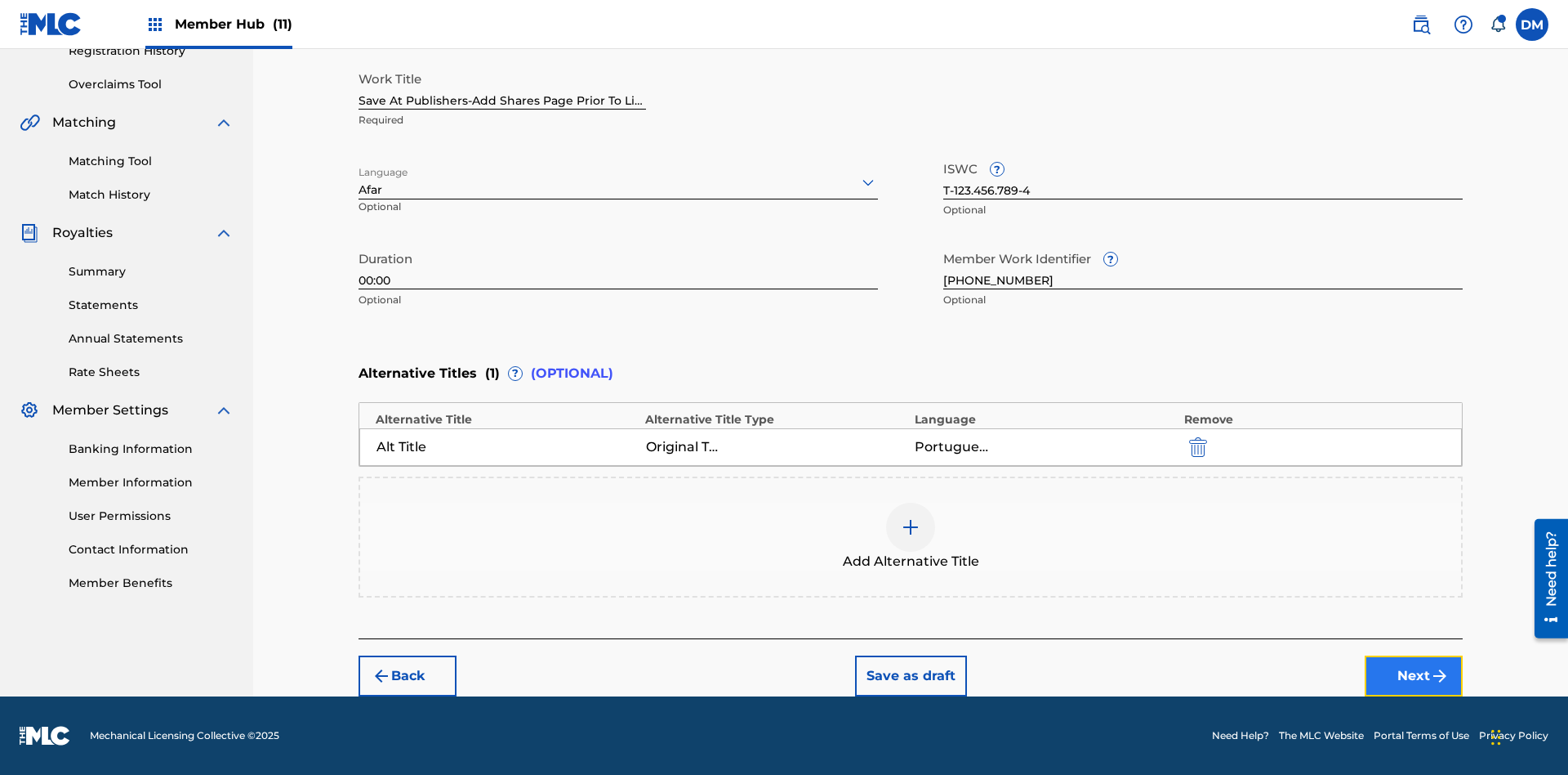
click at [1414, 676] on button "Next" at bounding box center [1414, 676] width 98 height 41
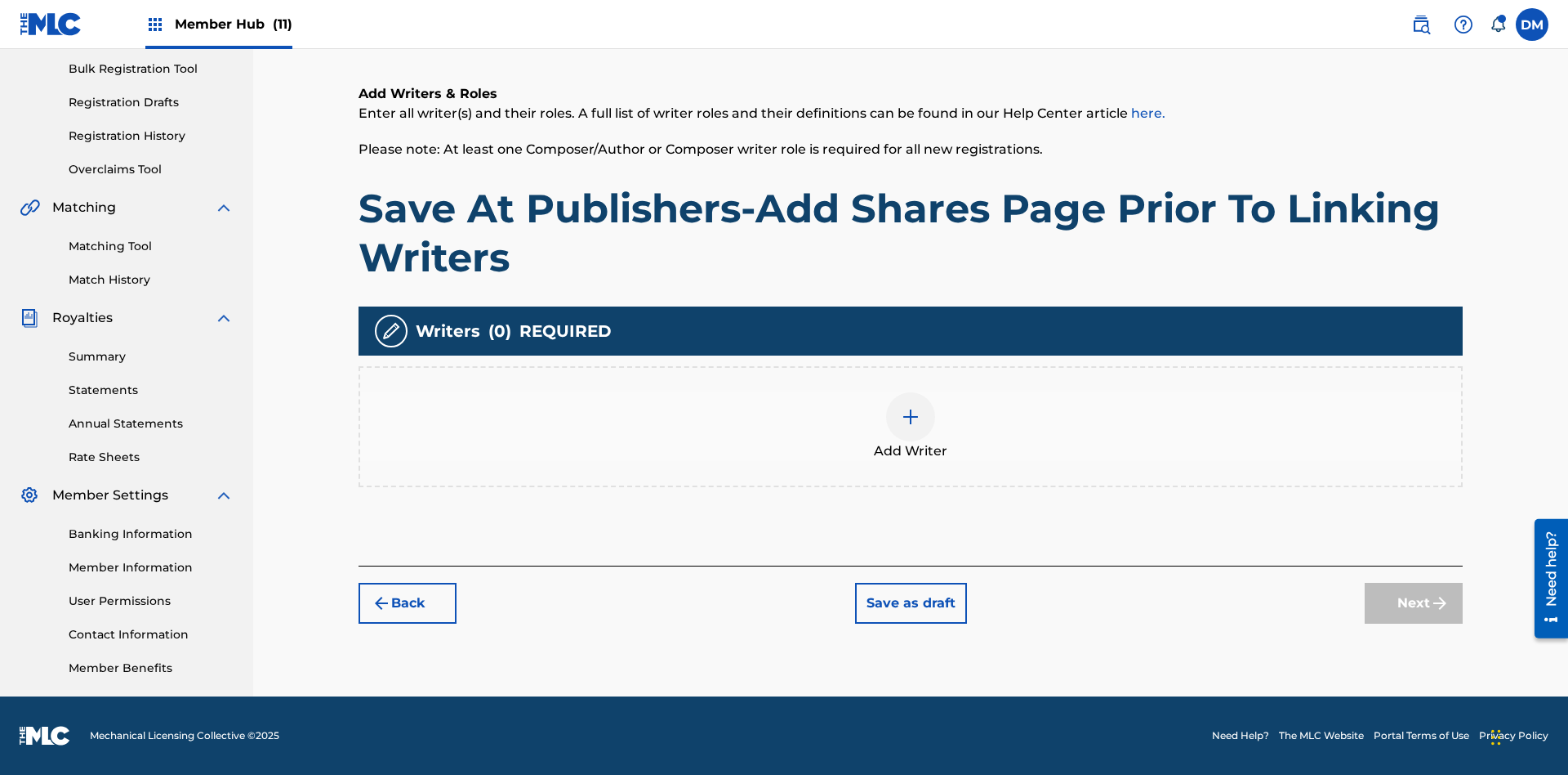
scroll to position [239, 0]
click at [911, 426] on img at bounding box center [911, 417] width 19 height 19
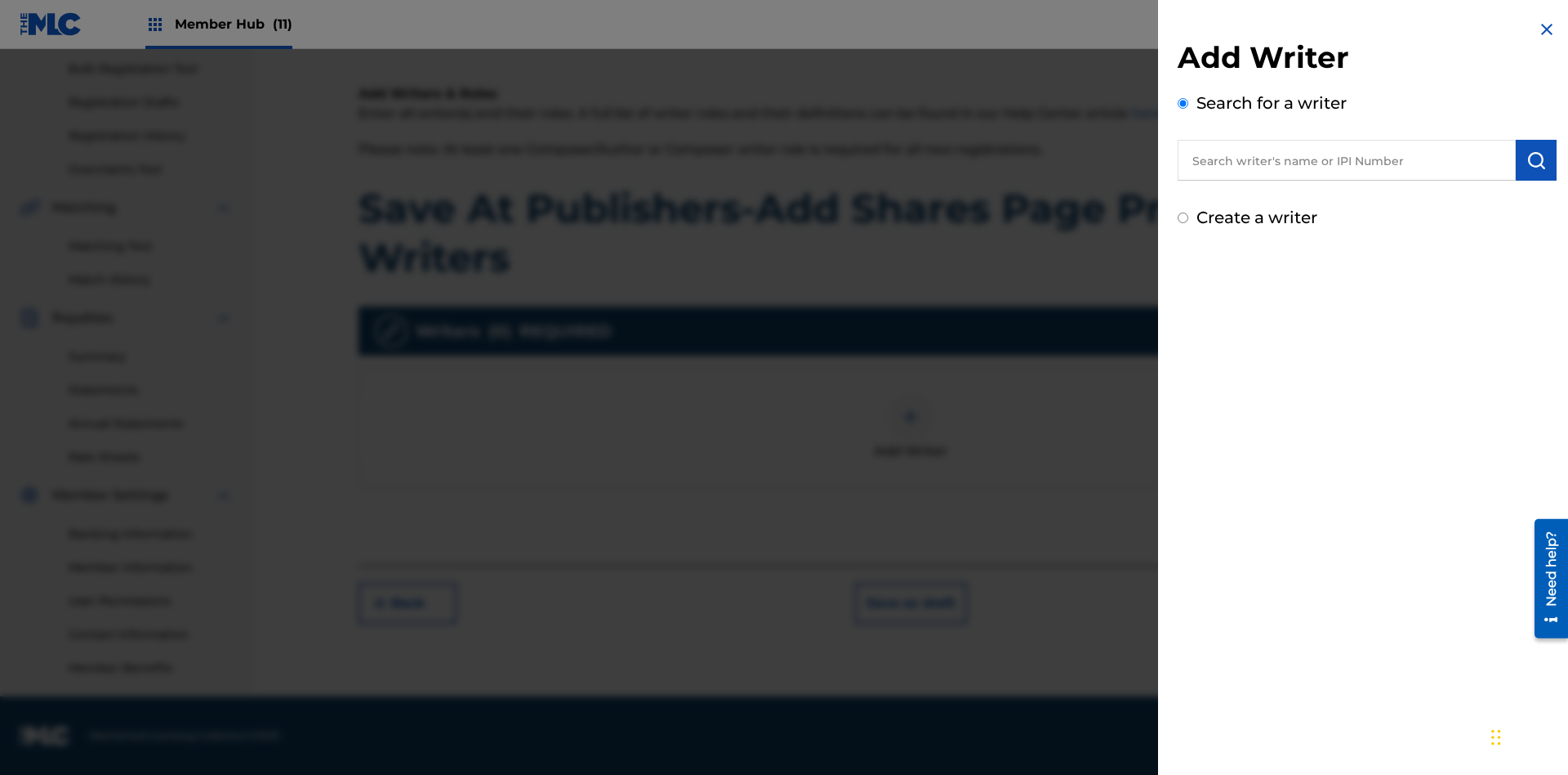
click at [1347, 160] on input "text" at bounding box center [1347, 160] width 338 height 41
type input "[PERSON_NAME]"
click at [1537, 160] on img "submit" at bounding box center [1536, 160] width 19 height 19
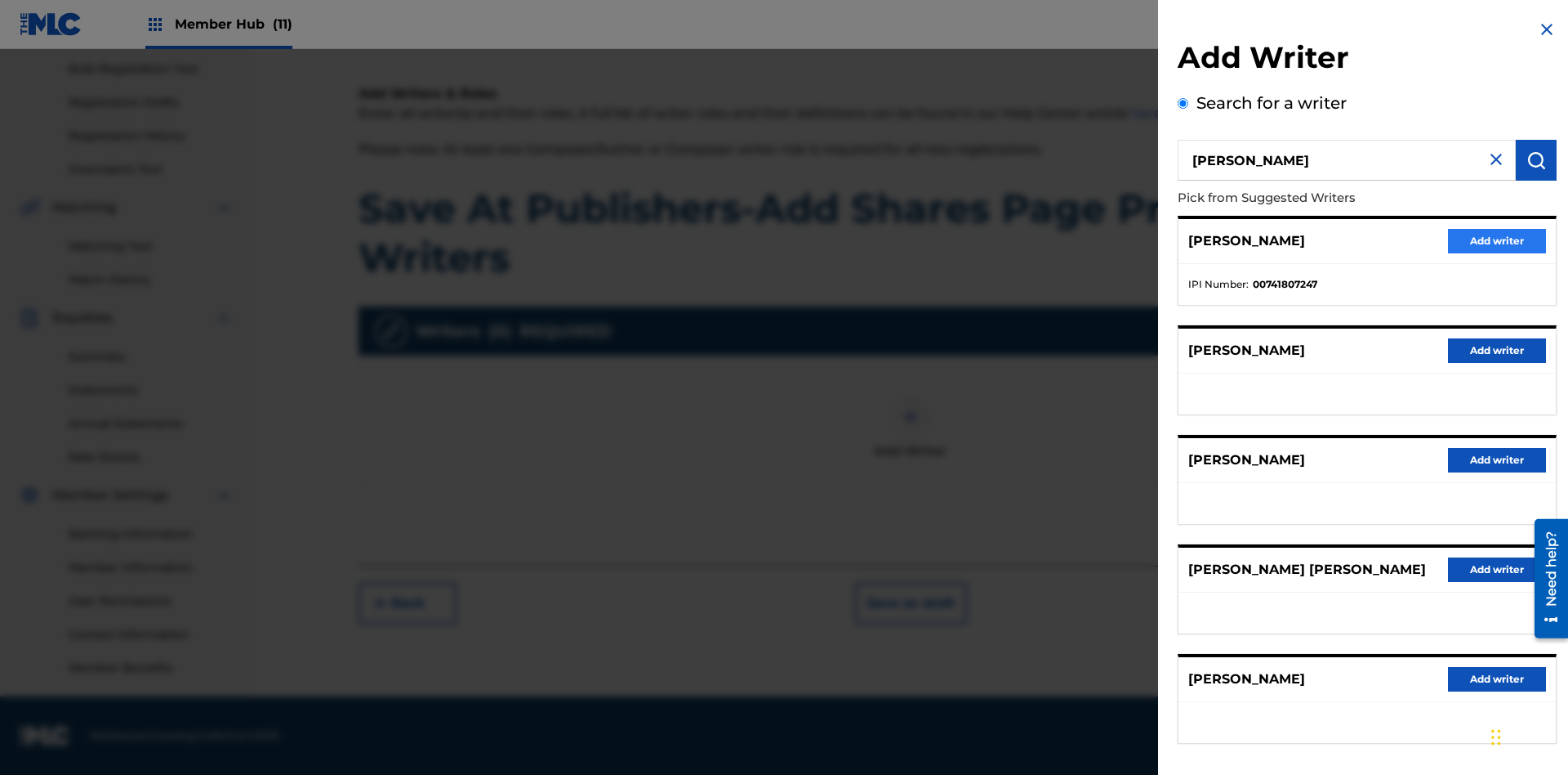
click at [1497, 241] on button "Add writer" at bounding box center [1497, 241] width 98 height 24
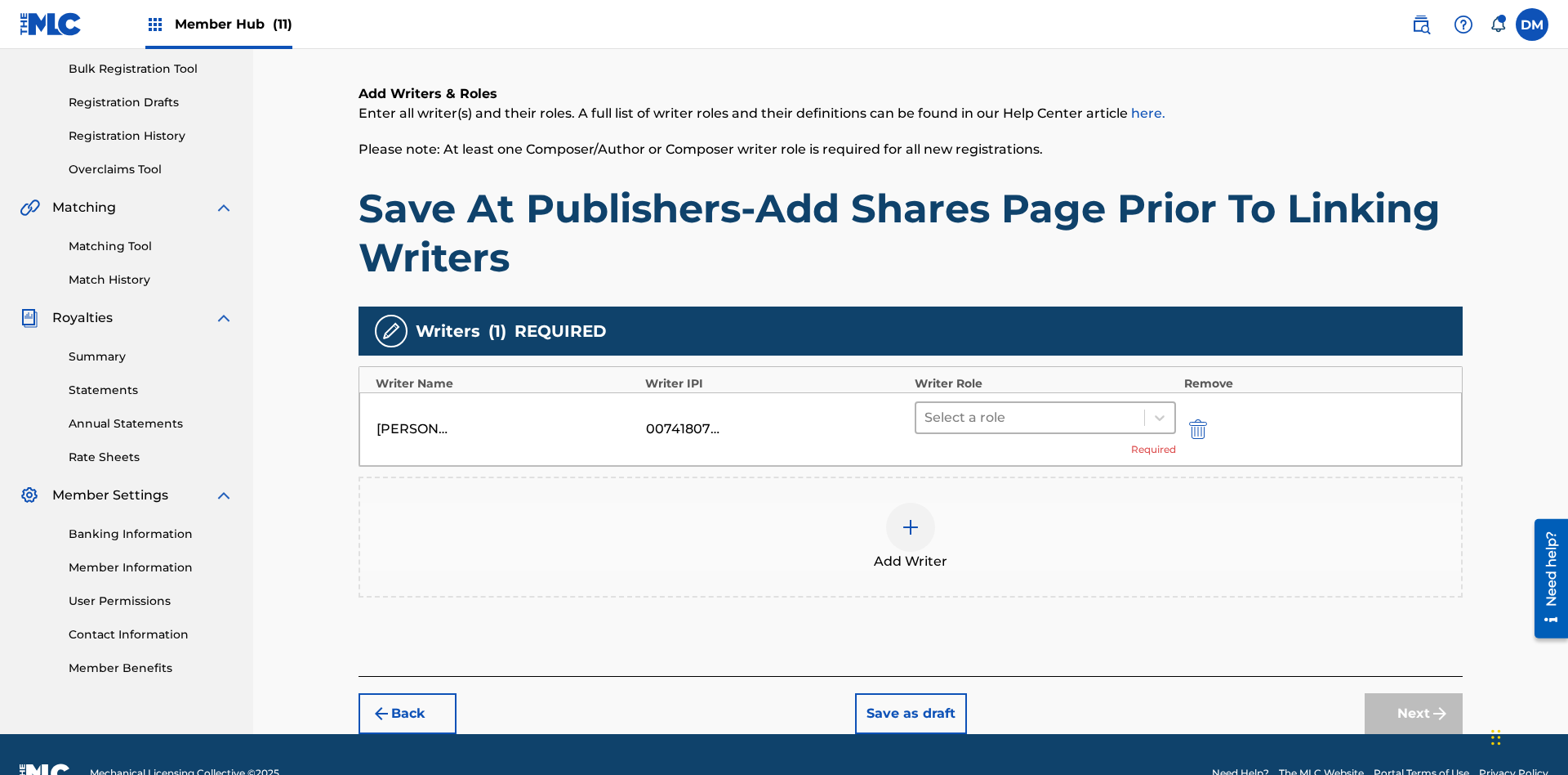
click at [926, 407] on input "text" at bounding box center [926, 417] width 3 height 19
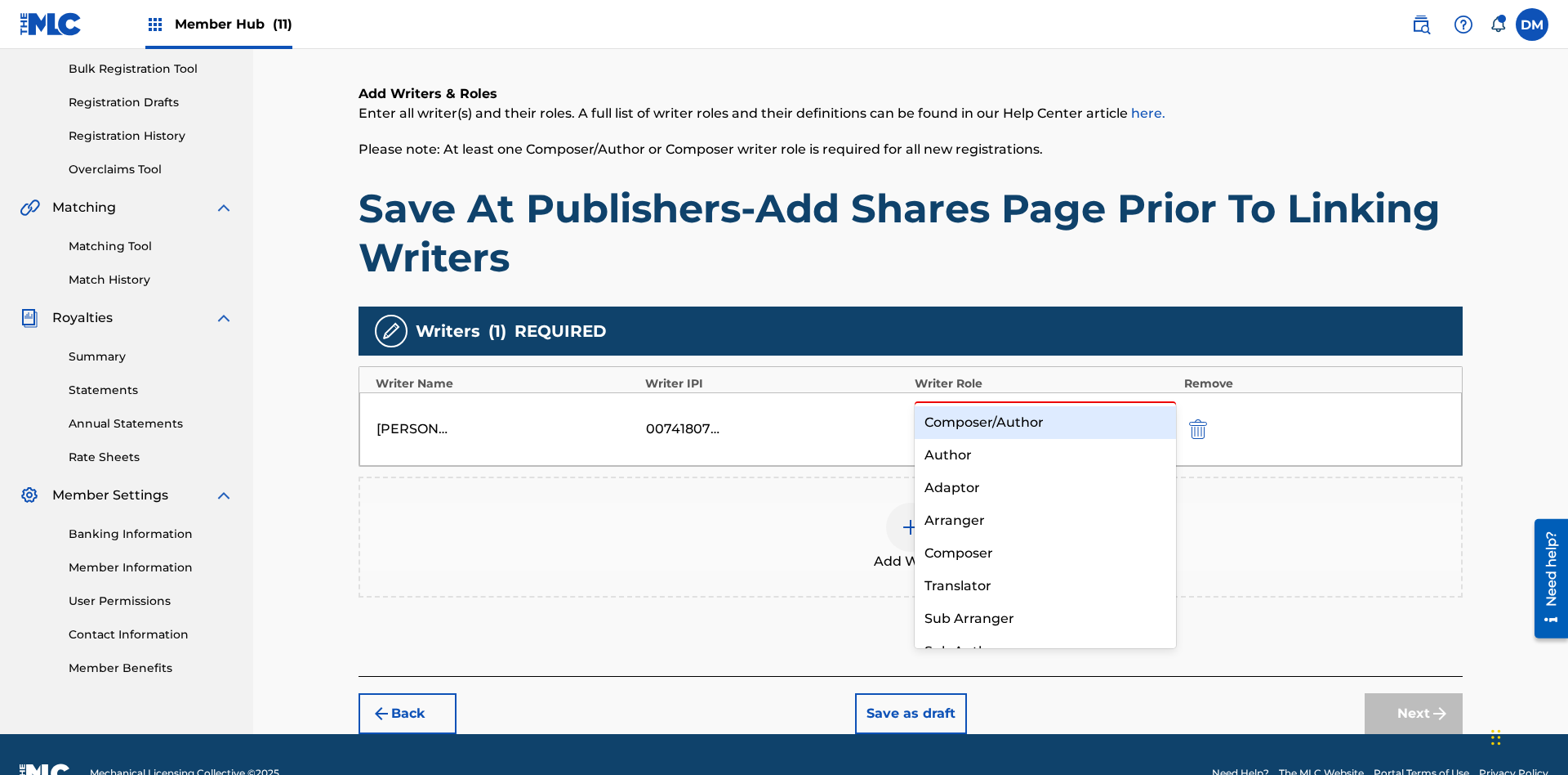
click at [1044, 552] on div "Composer" at bounding box center [1046, 553] width 262 height 33
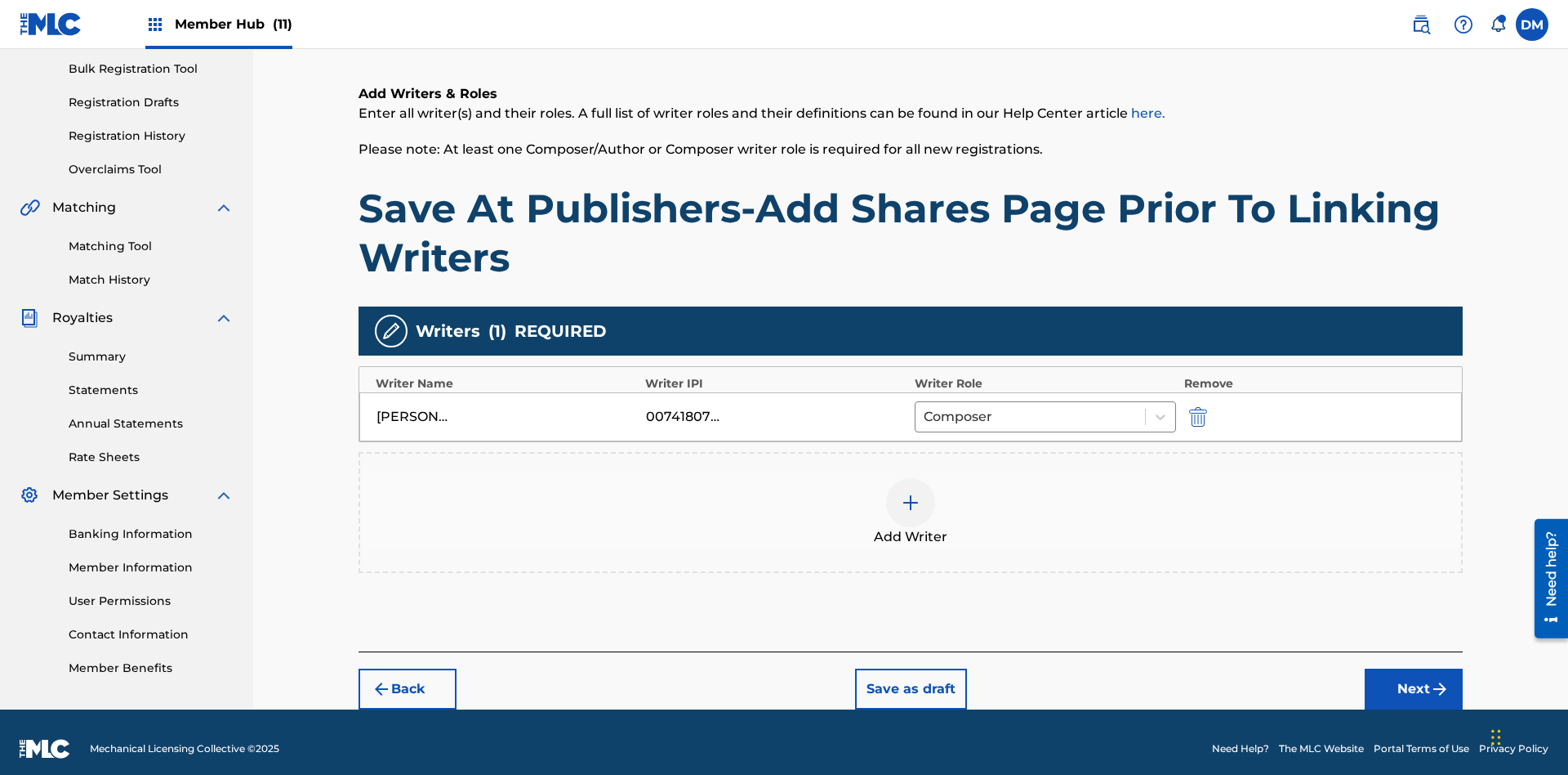
scroll to position [253, 0]
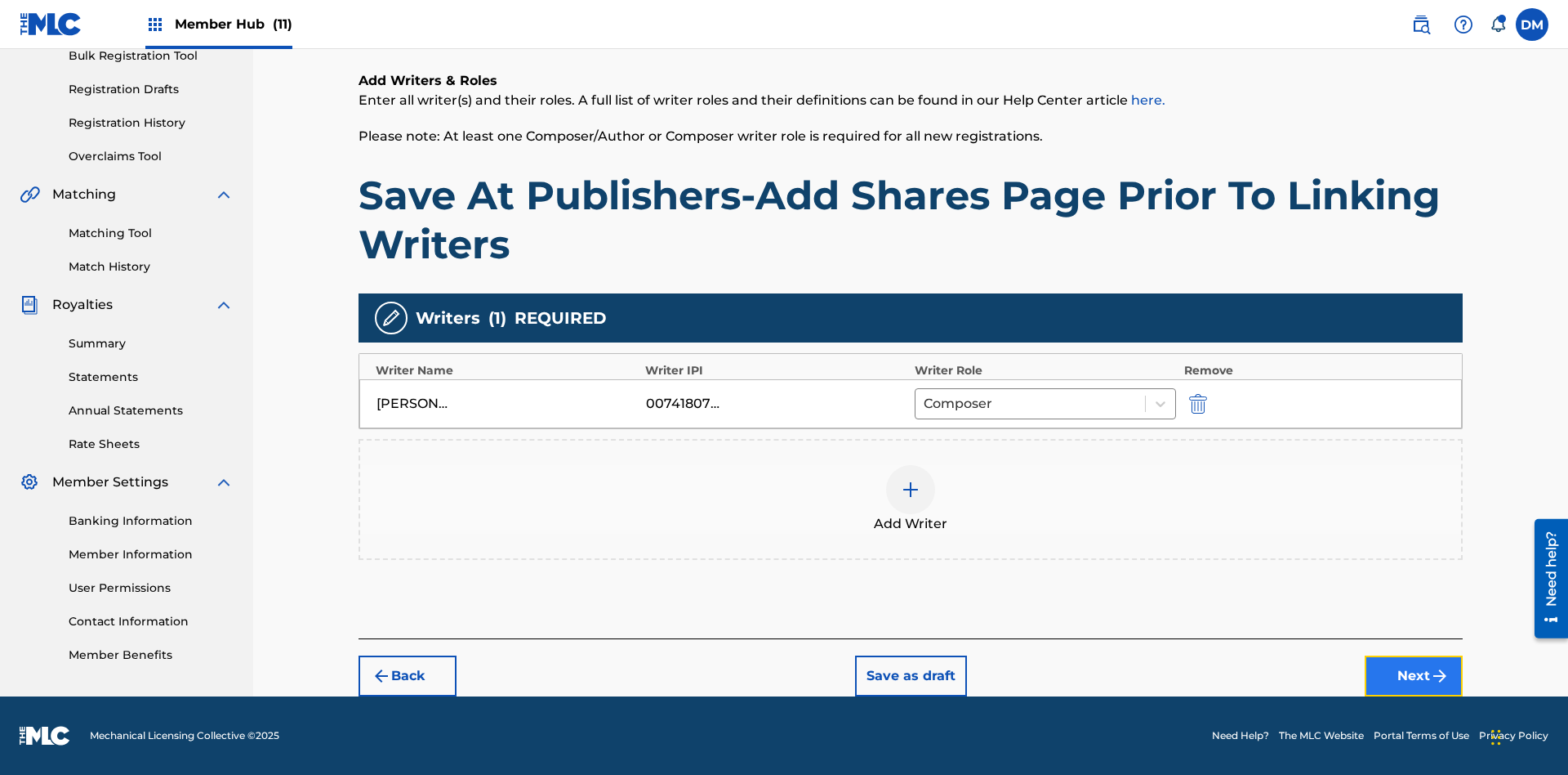
click at [1414, 676] on button "Next" at bounding box center [1414, 676] width 98 height 41
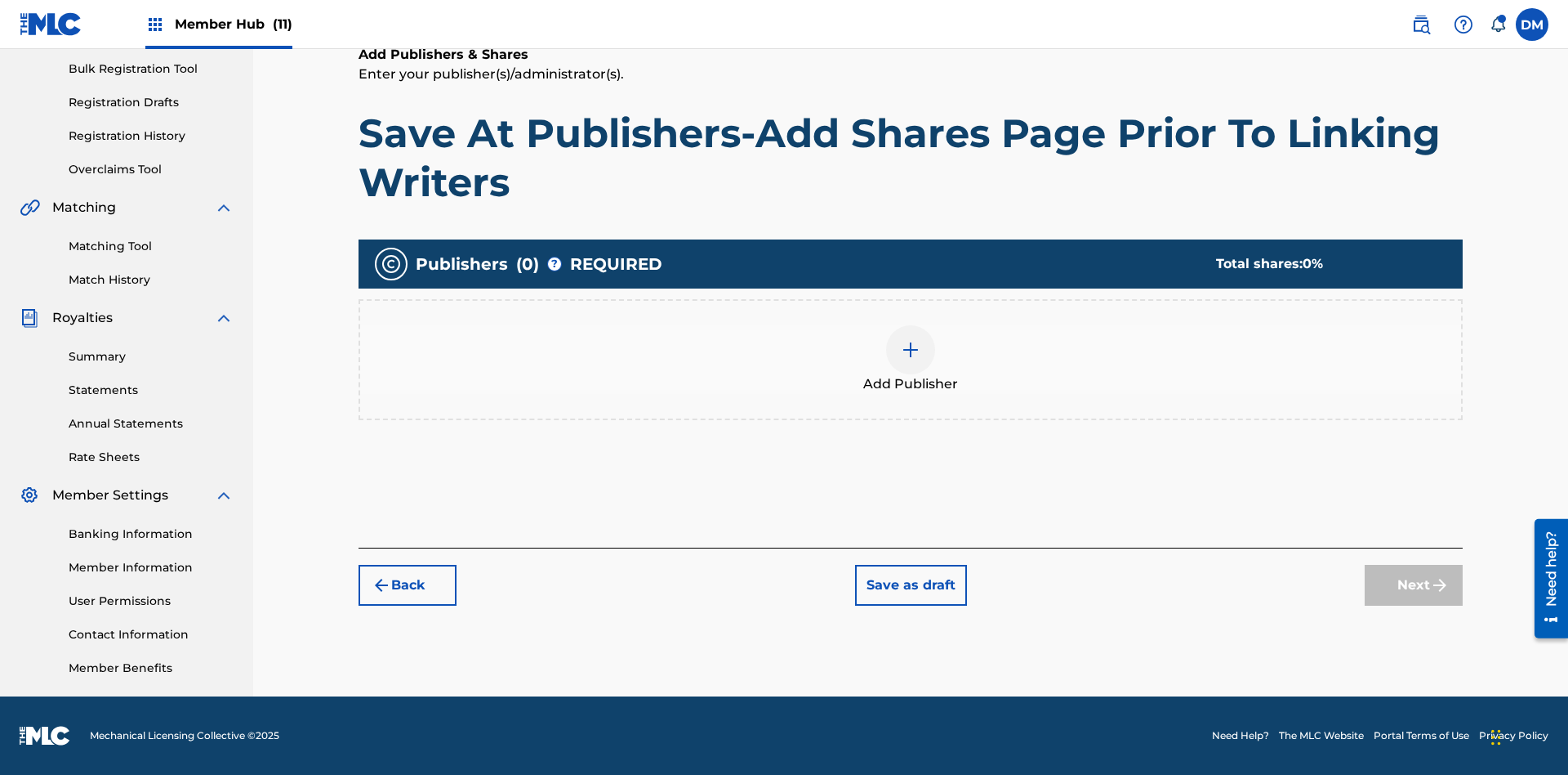
click at [911, 349] on img at bounding box center [911, 349] width 19 height 19
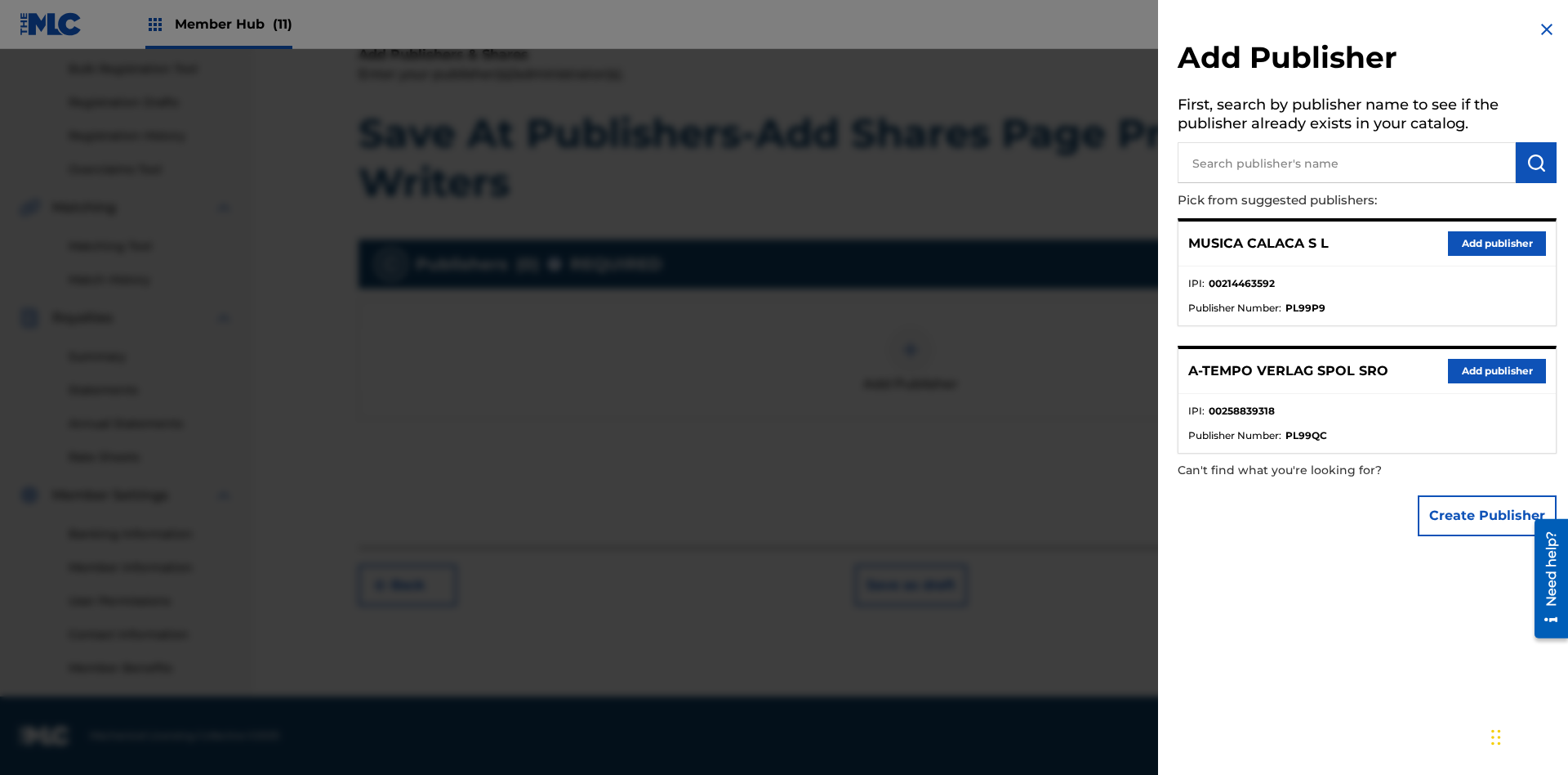
click at [1347, 163] on input "text" at bounding box center [1347, 163] width 338 height 41
type input "Test2025.09.23.04.44.20"
click at [1537, 163] on img "submit" at bounding box center [1536, 163] width 19 height 19
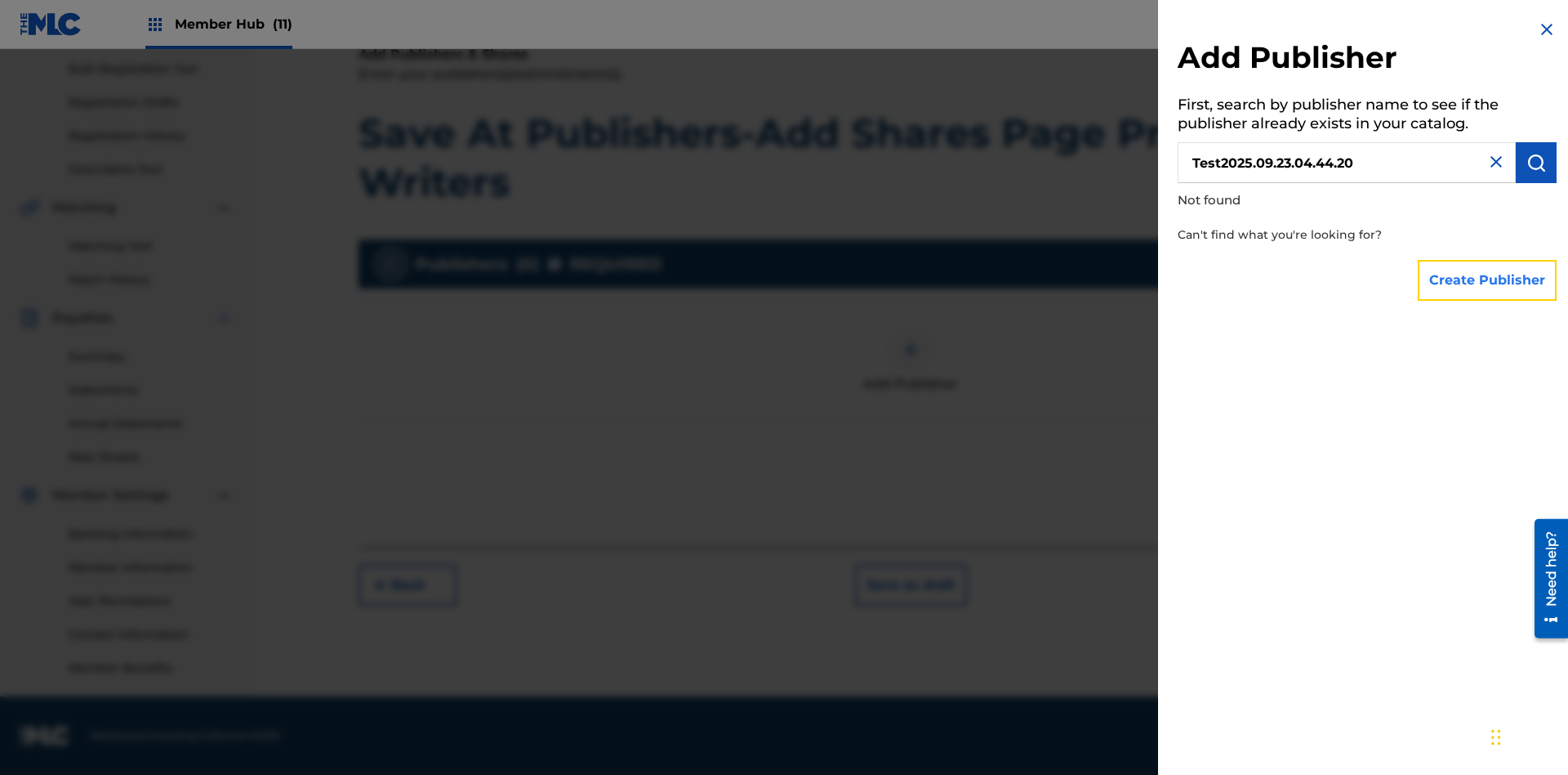
click at [1488, 279] on button "Create Publisher" at bounding box center [1487, 280] width 139 height 41
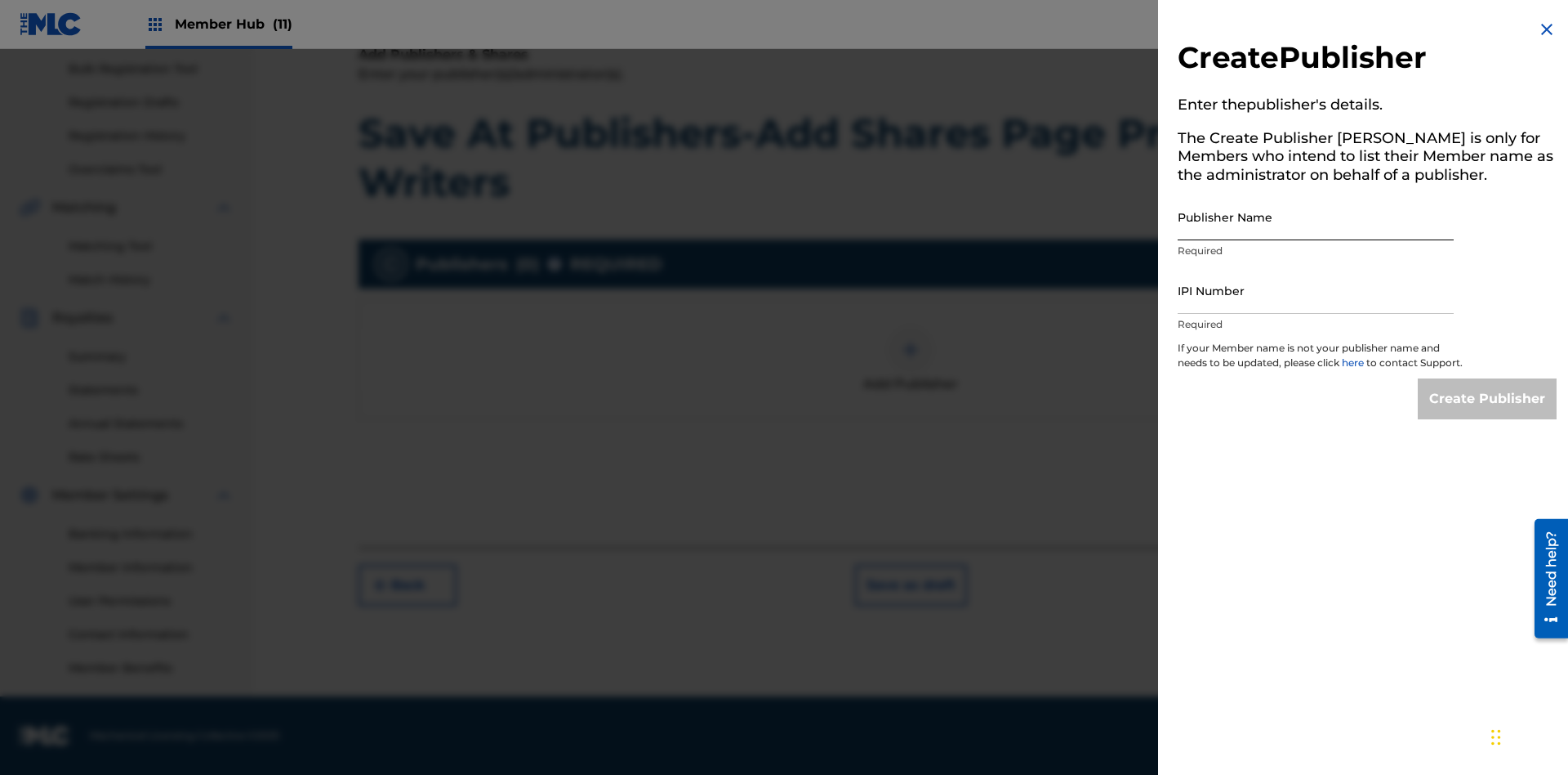
click at [1316, 216] on input "Publisher Name" at bounding box center [1316, 217] width 276 height 47
click at [1316, 290] on input "IPI Number" at bounding box center [1316, 290] width 276 height 47
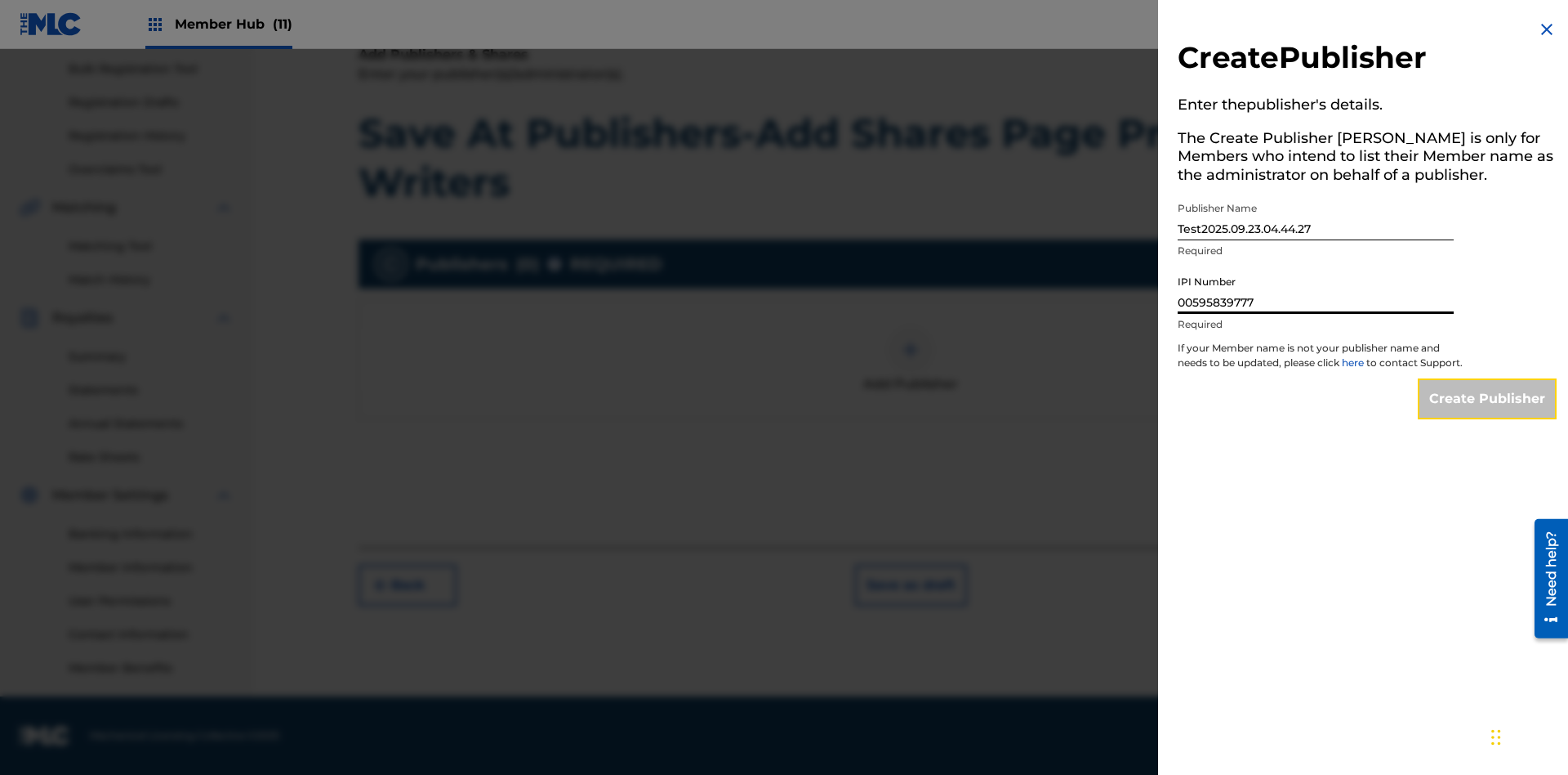
click at [1488, 413] on input "Create Publisher" at bounding box center [1487, 399] width 139 height 41
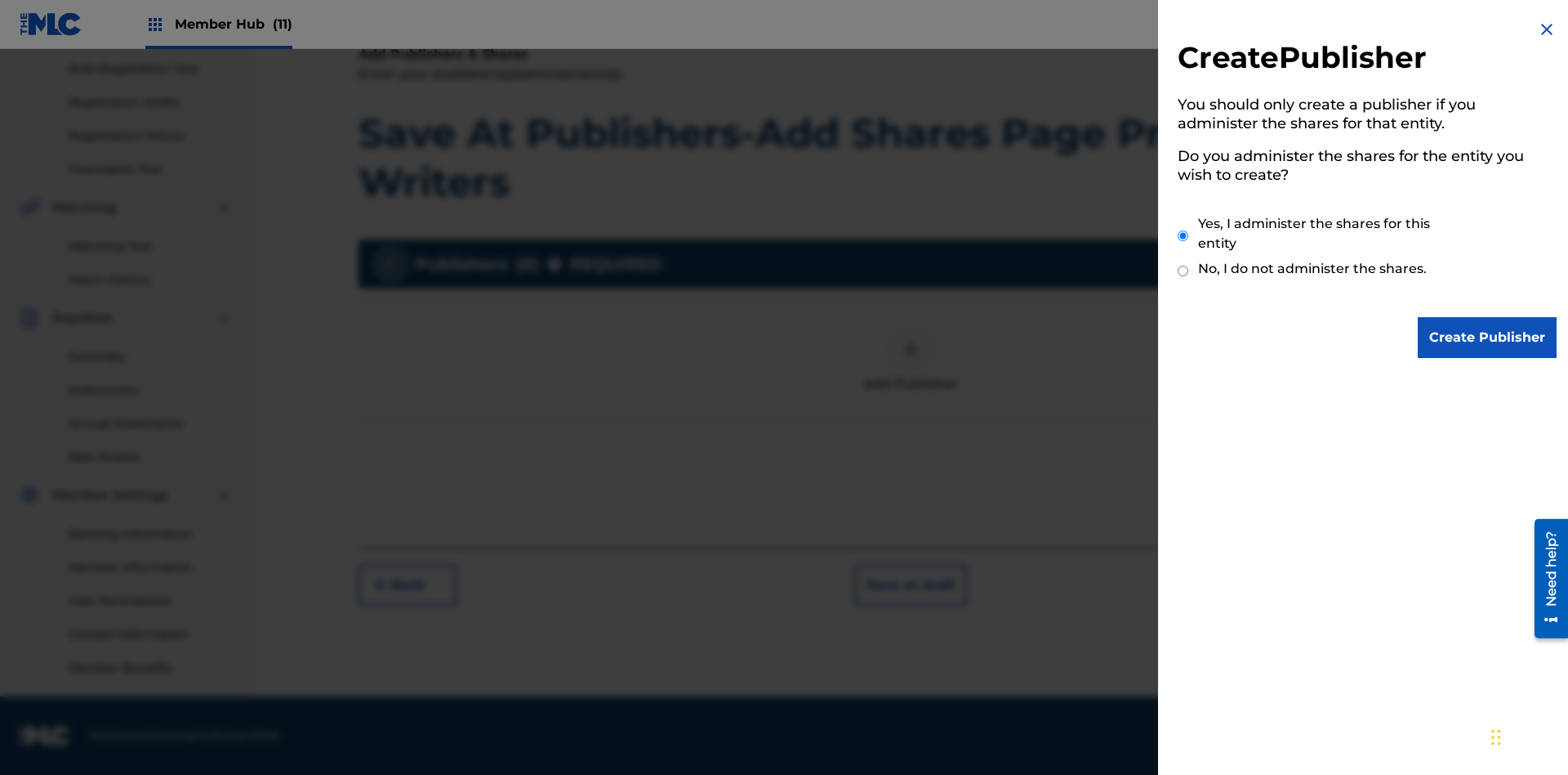
click at [1184, 236] on input "Yes, I administer the shares for this entity" at bounding box center [1183, 236] width 11 height 35
click at [1488, 338] on input "Create Publisher" at bounding box center [1487, 338] width 139 height 41
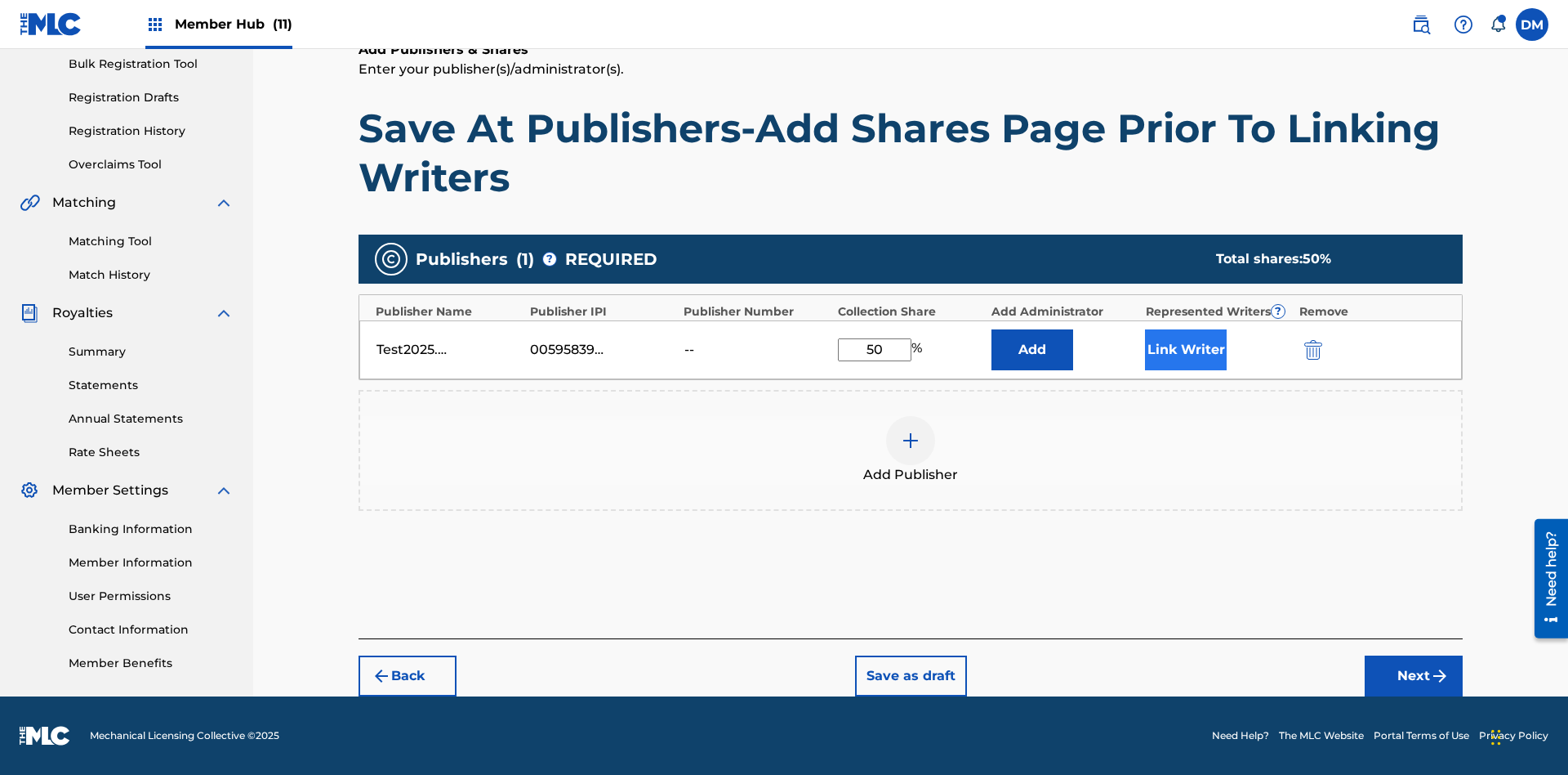
type input "50"
click at [1186, 349] on button "Link Writer" at bounding box center [1186, 349] width 81 height 41
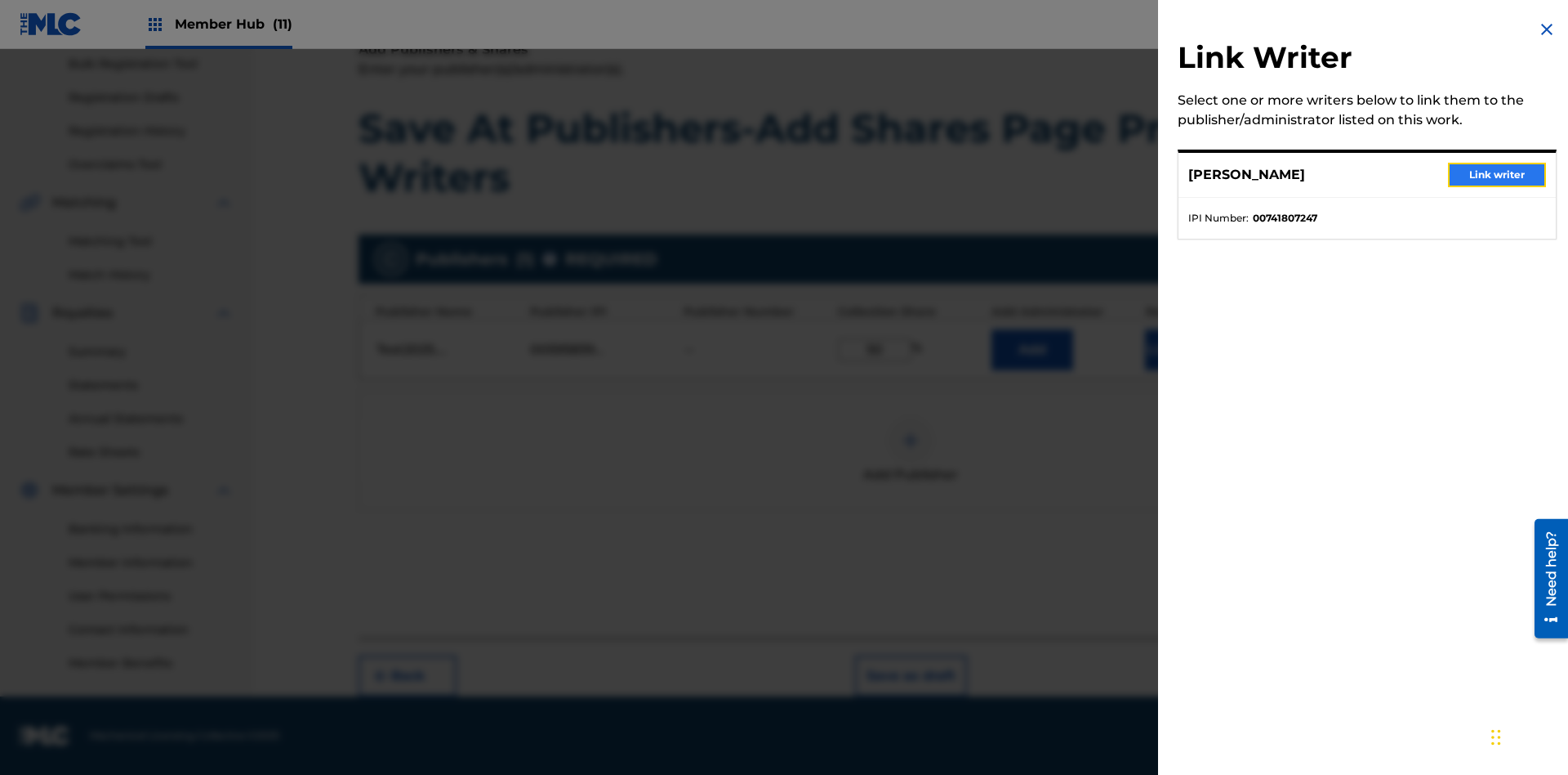
click at [1497, 175] on button "Link writer" at bounding box center [1497, 175] width 98 height 24
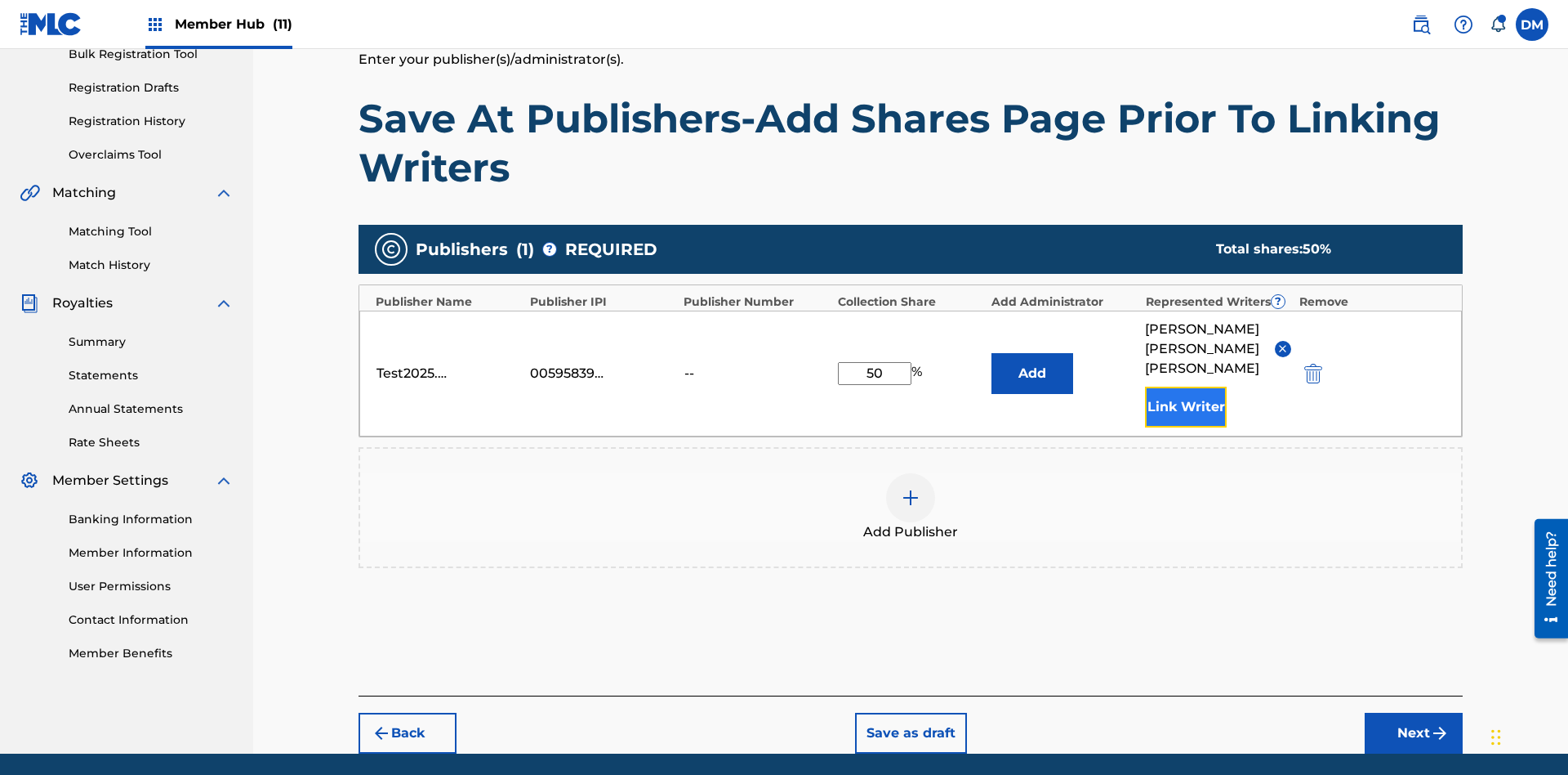
click at [1186, 386] on button "Link Writer" at bounding box center [1186, 406] width 81 height 41
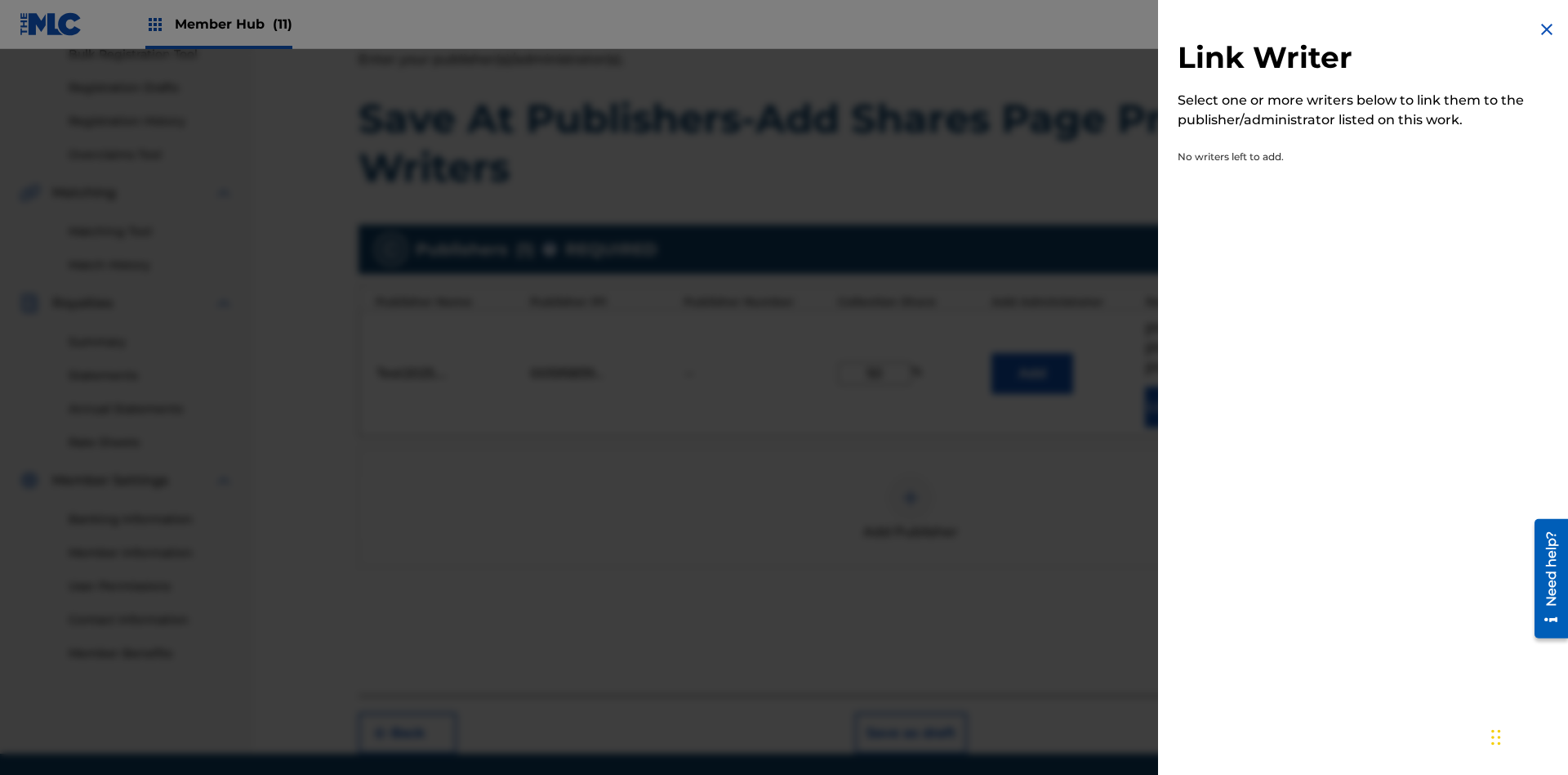
click at [1548, 29] on img at bounding box center [1547, 29] width 19 height 19
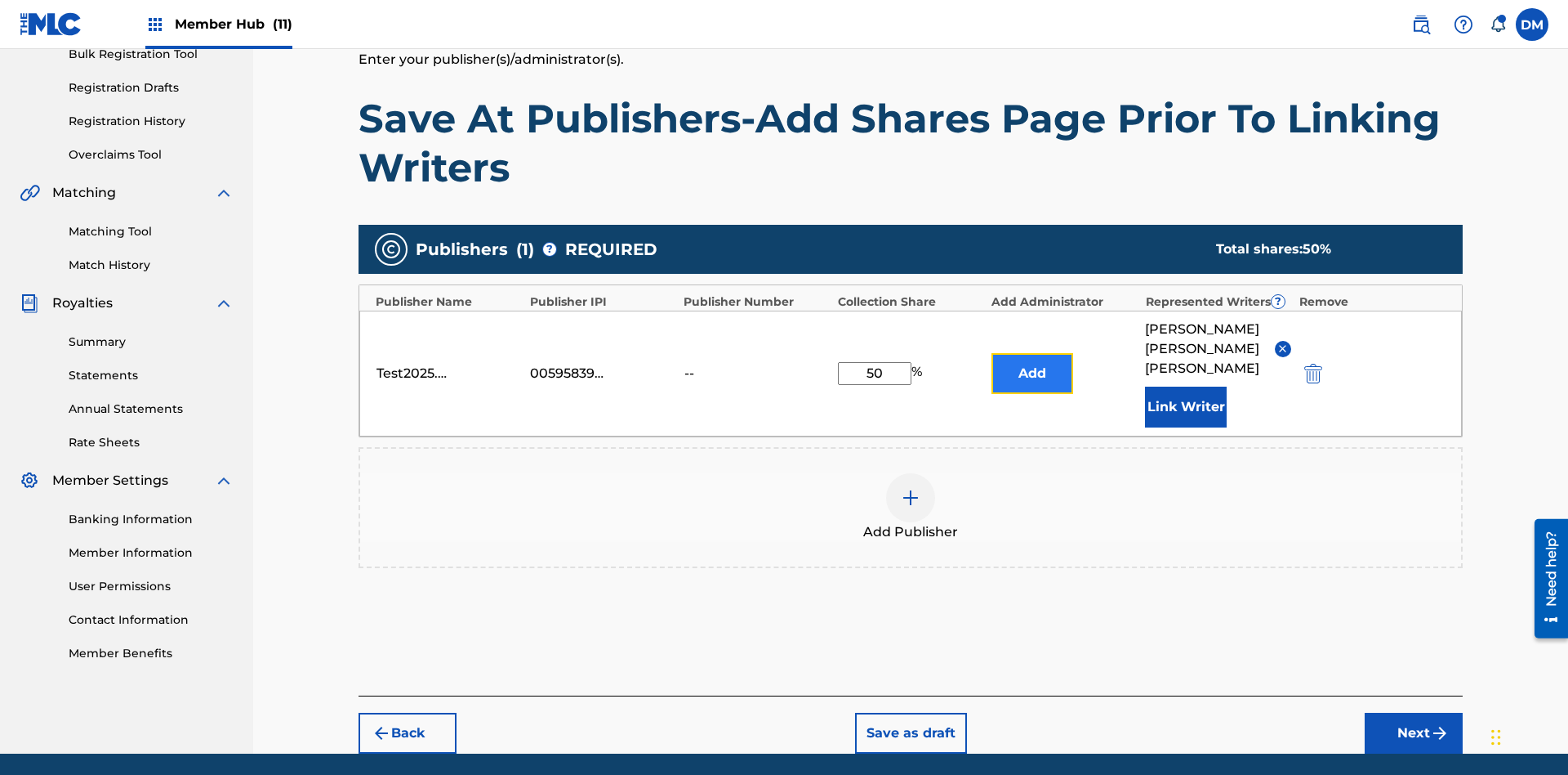
click at [1033, 353] on button "Add" at bounding box center [1033, 373] width 81 height 41
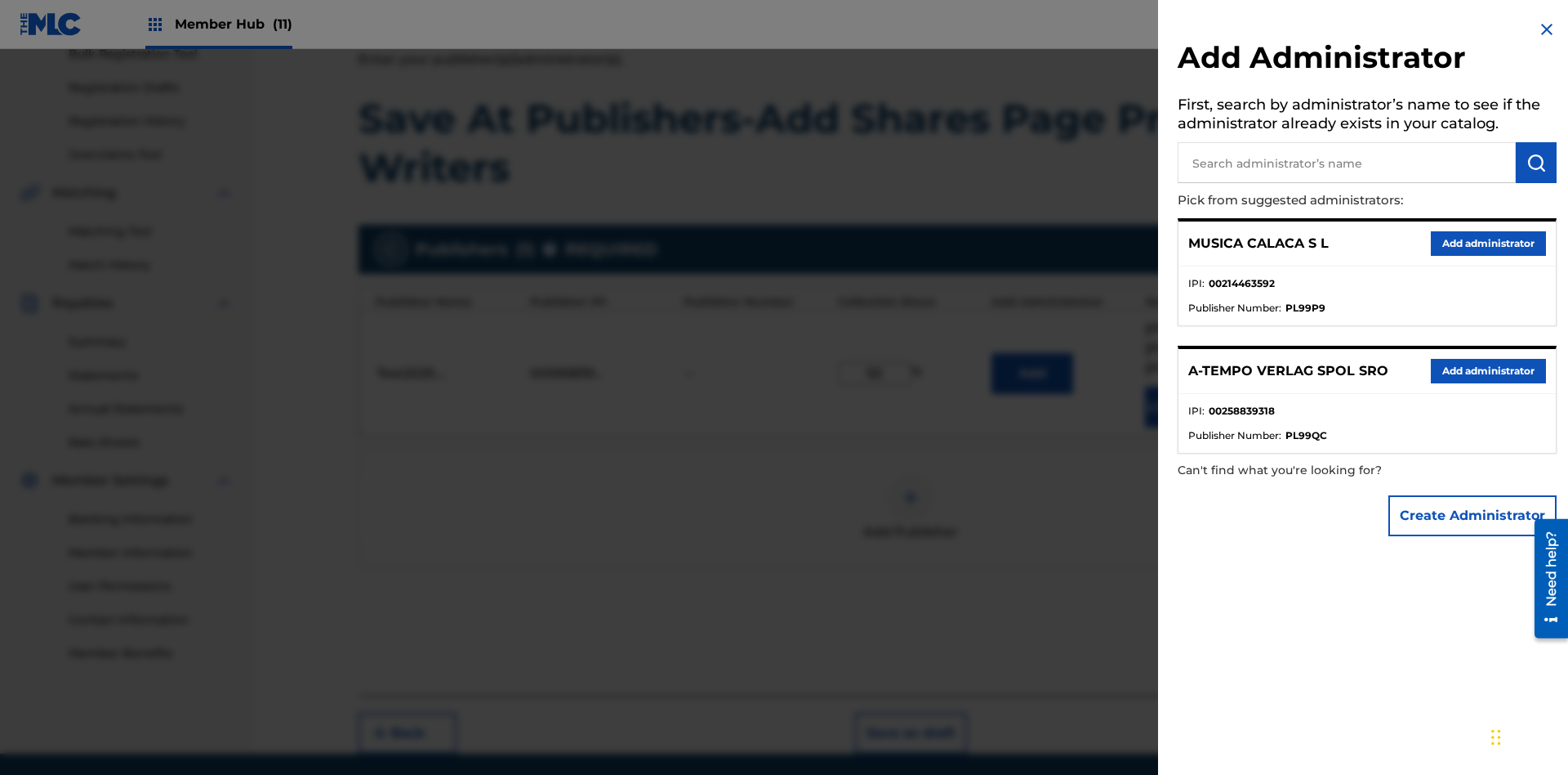
click at [1347, 163] on input "text" at bounding box center [1347, 163] width 338 height 41
type input "Test2025.09.23.04.44.57"
click at [1537, 163] on img "submit" at bounding box center [1536, 163] width 19 height 19
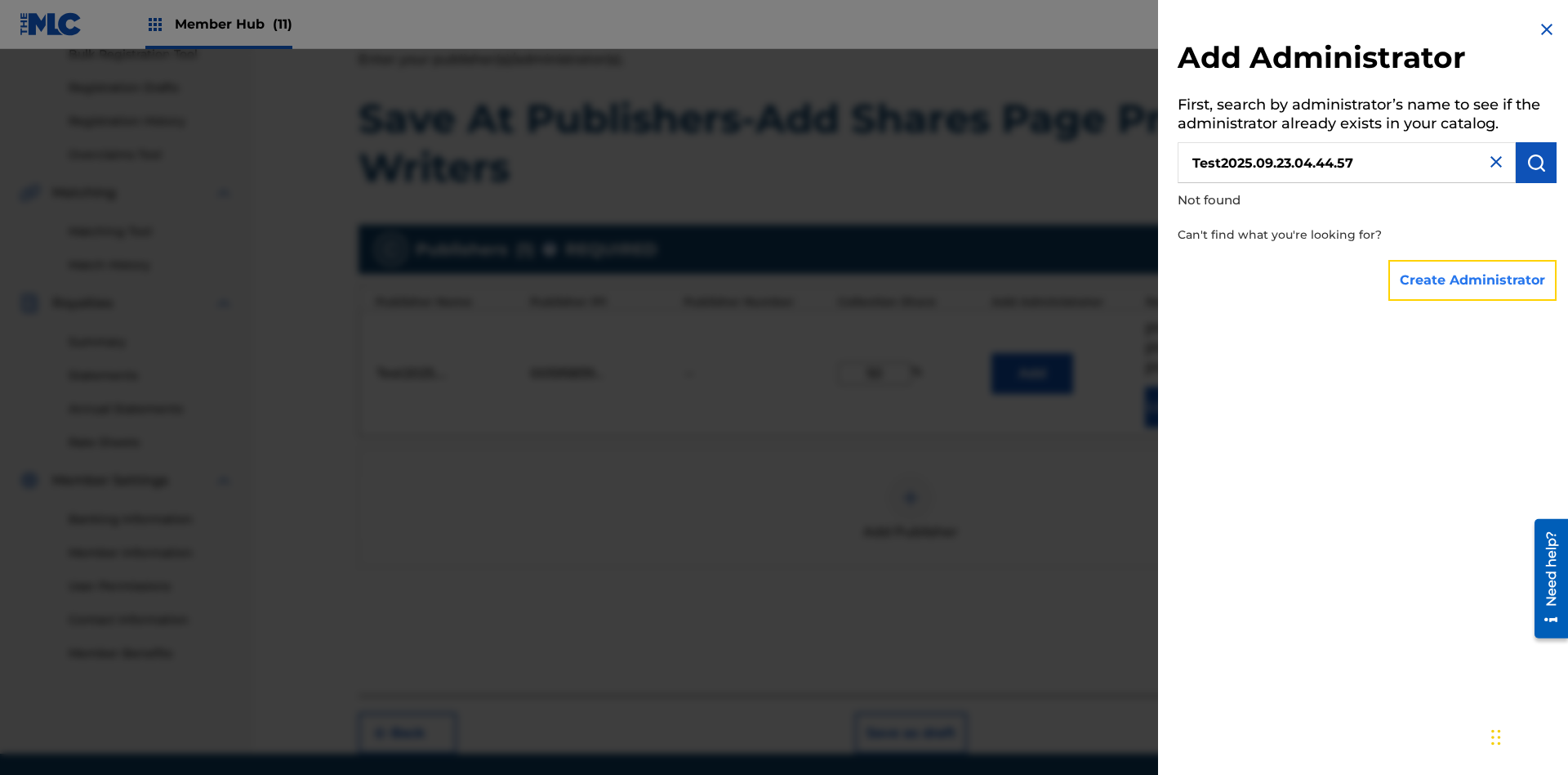
click at [1474, 279] on button "Create Administrator" at bounding box center [1473, 280] width 169 height 41
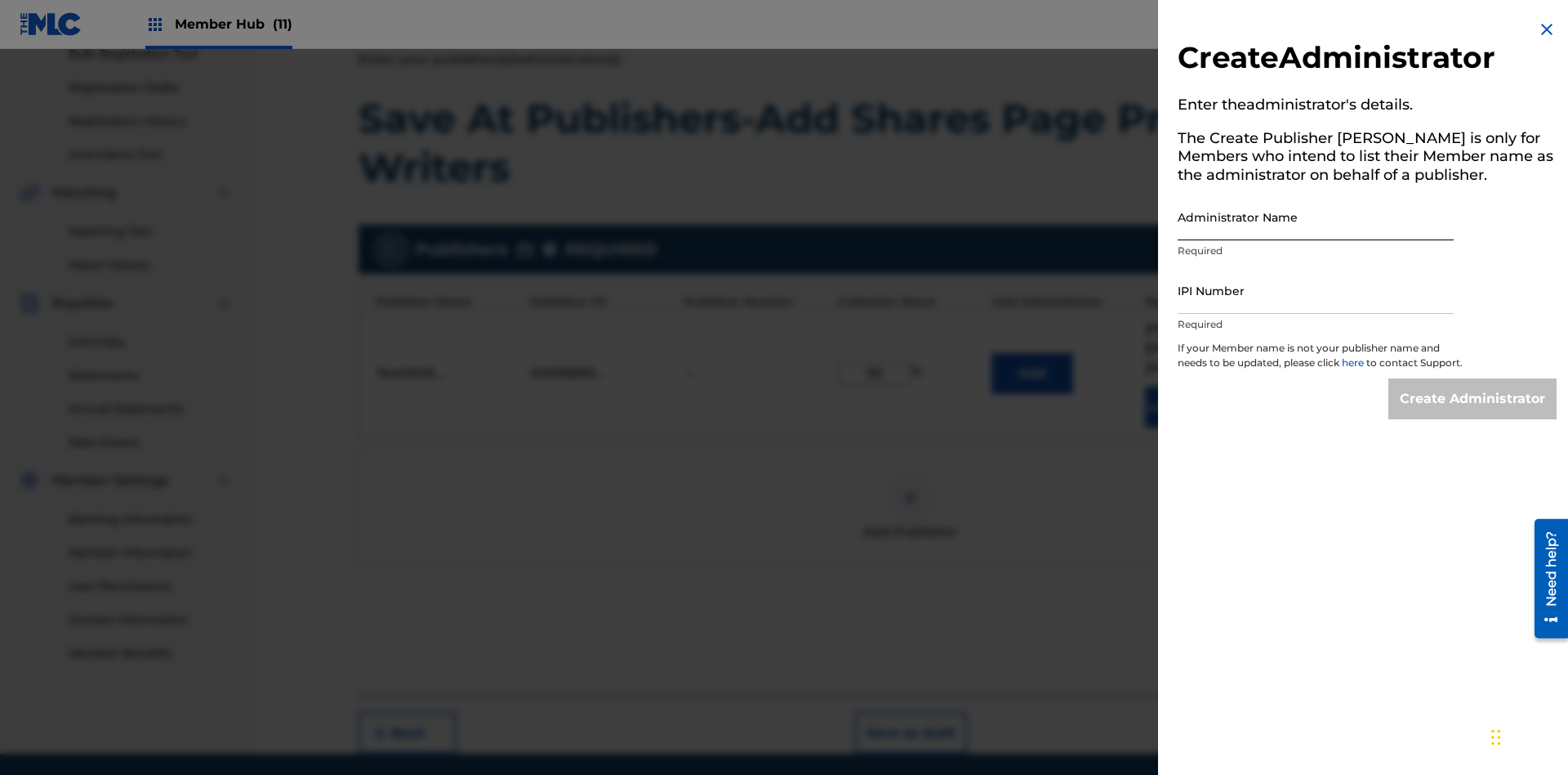
click at [1316, 216] on input "Administrator Name" at bounding box center [1316, 217] width 276 height 47
click at [1316, 290] on input "IPI Number" at bounding box center [1316, 290] width 276 height 47
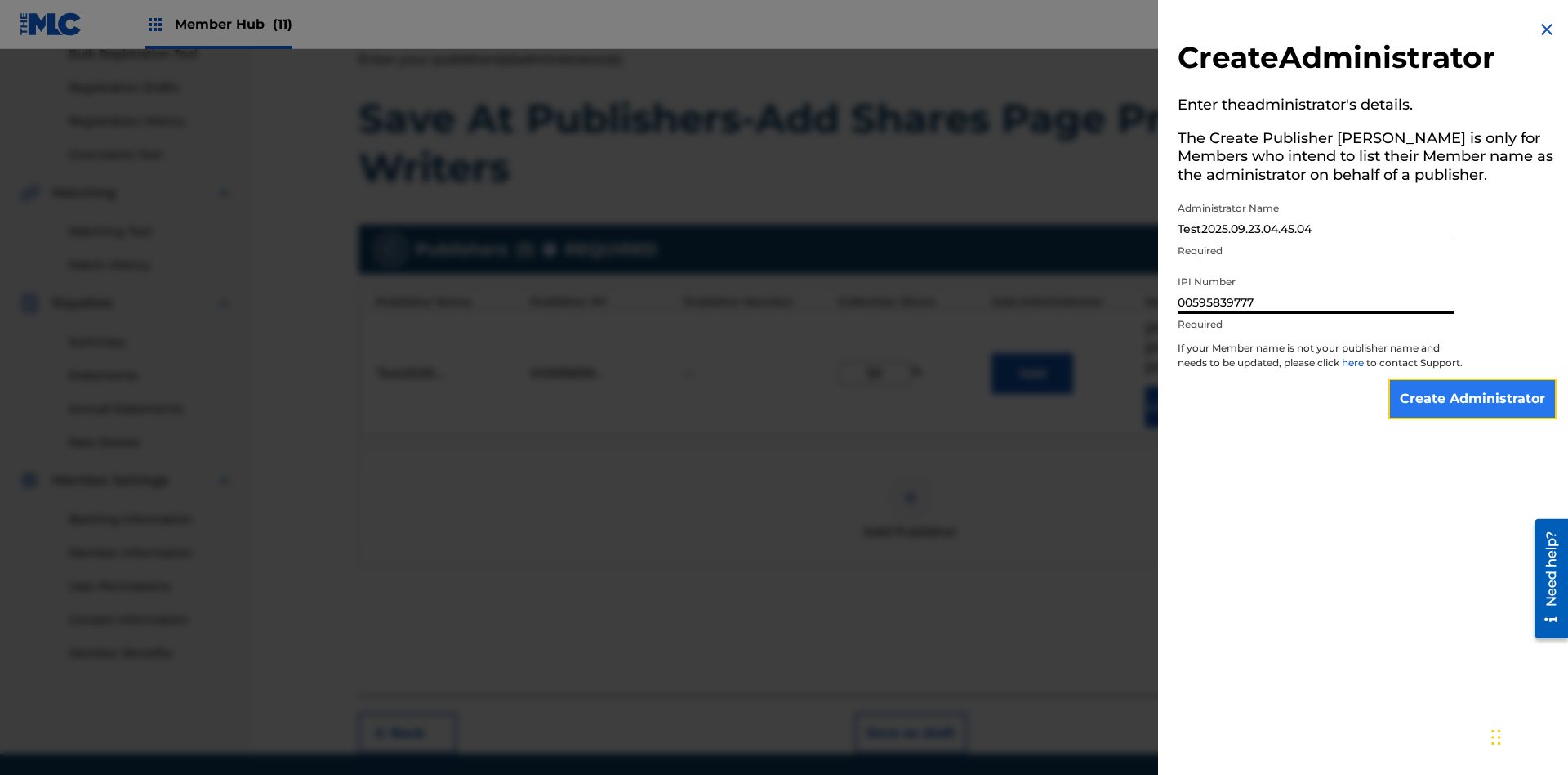
click at [1474, 413] on input "Create Administrator" at bounding box center [1473, 399] width 169 height 41
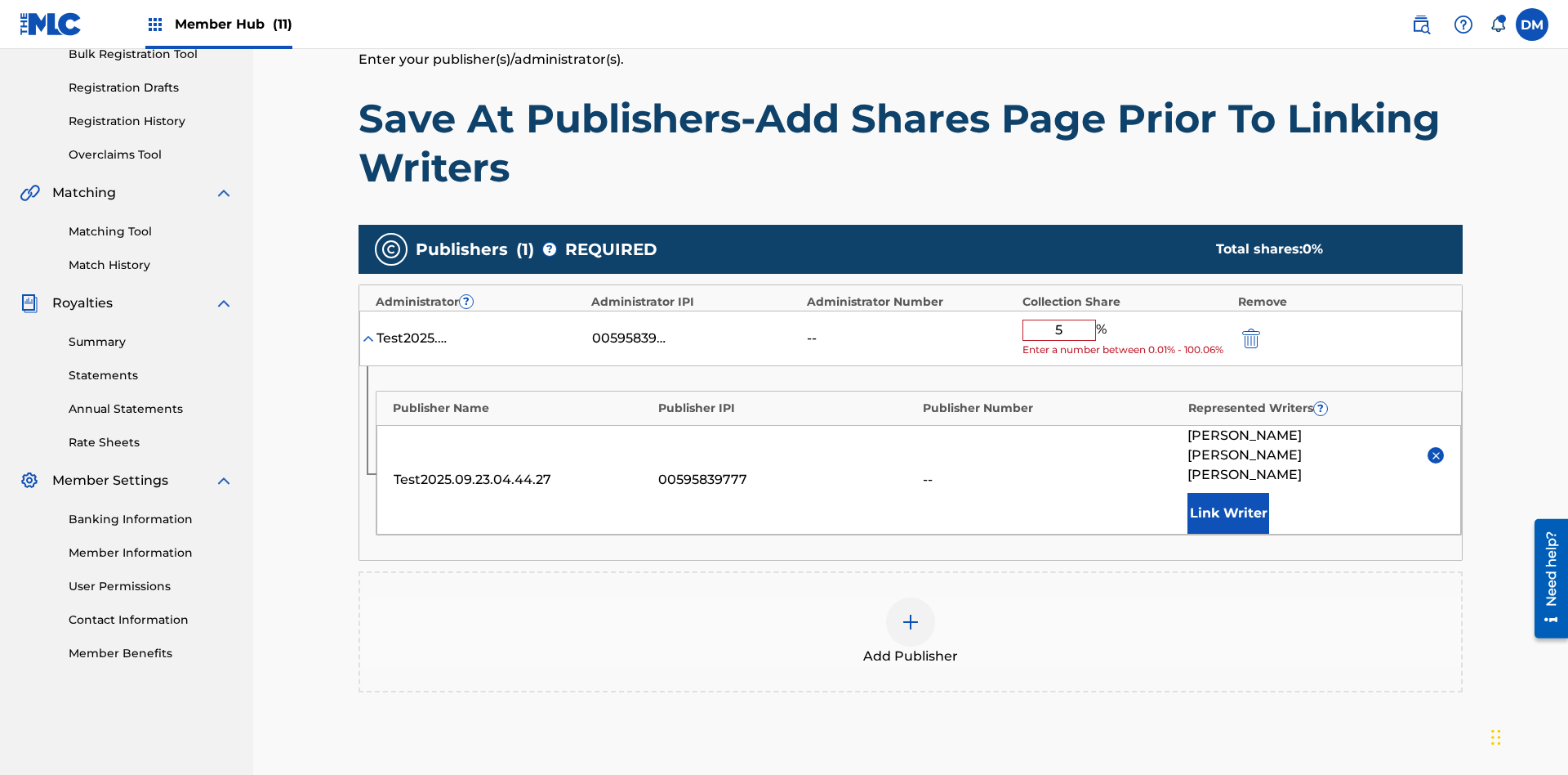
type input "50"
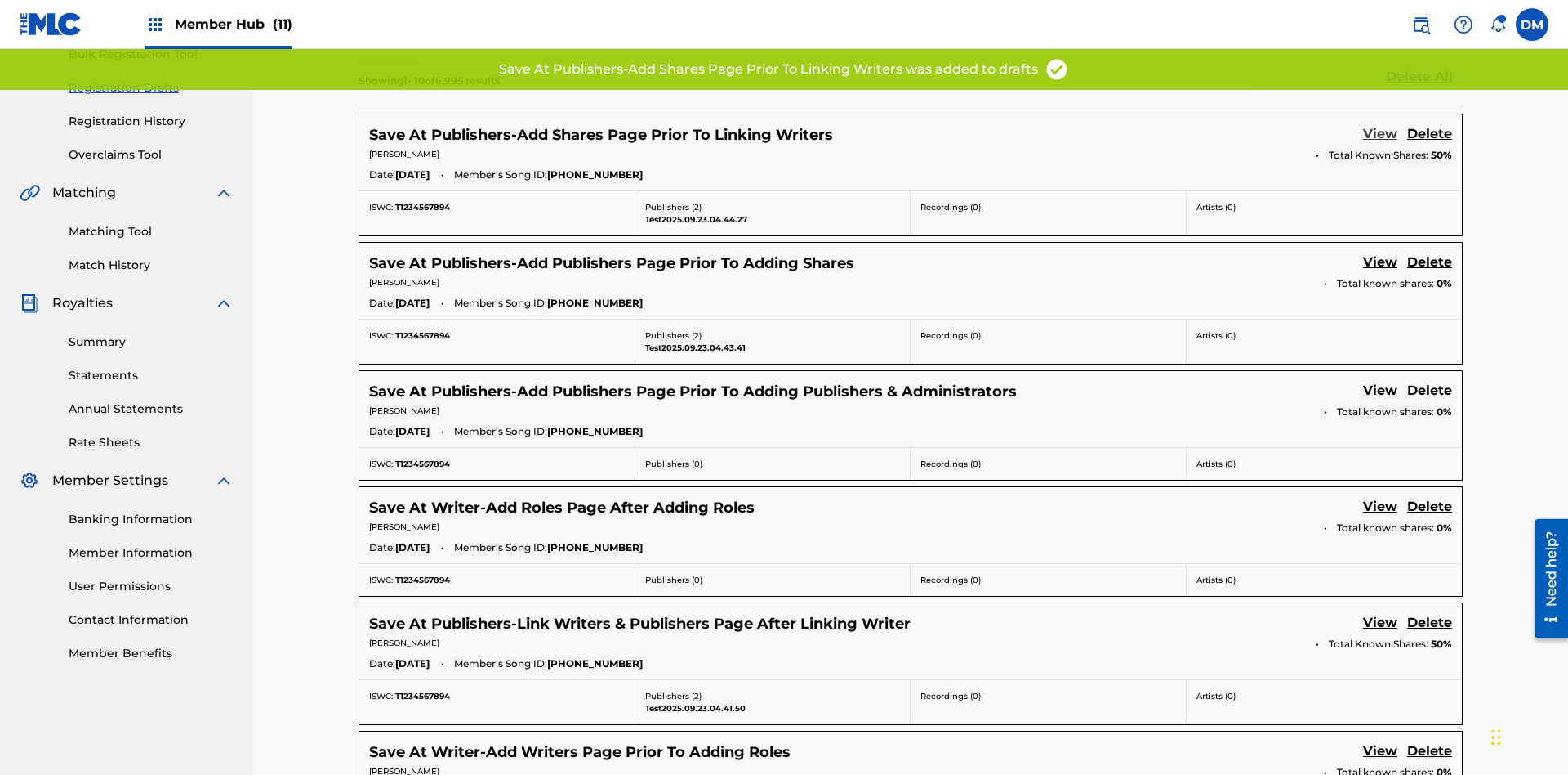
click at [1381, 124] on link "View" at bounding box center [1380, 135] width 34 height 22
